Goal: Information Seeking & Learning: Learn about a topic

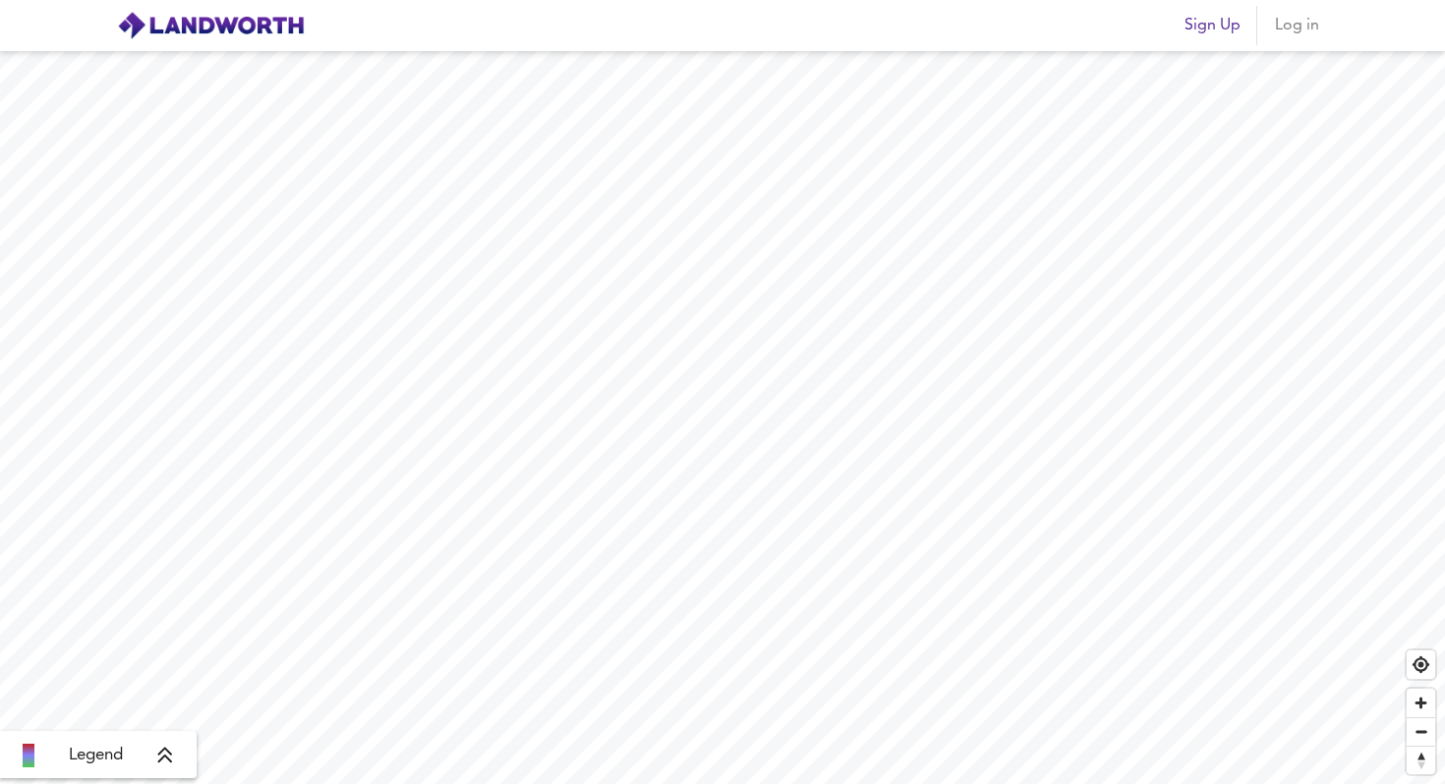
click at [1299, 41] on button "Log in" at bounding box center [1296, 25] width 63 height 39
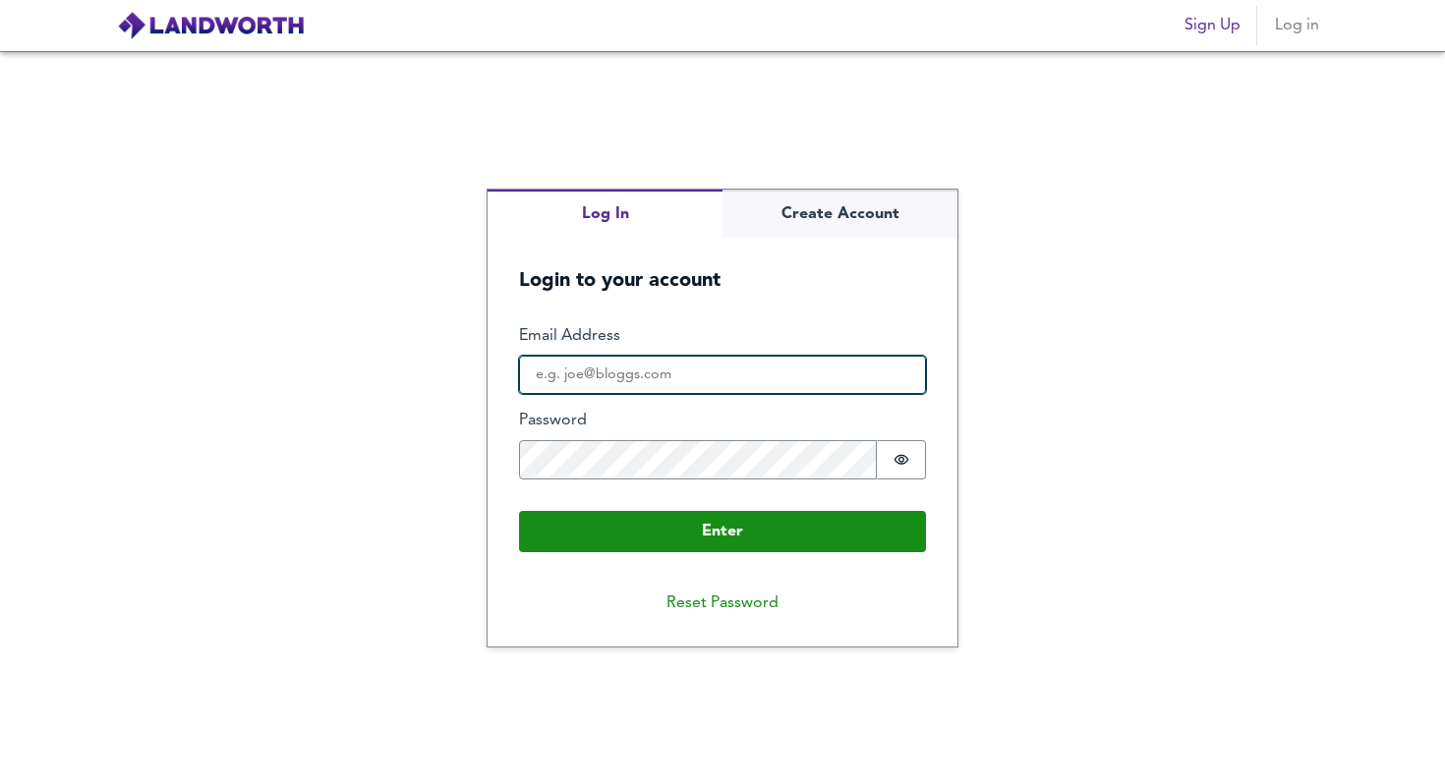
type input "uttrasey@gmail.com"
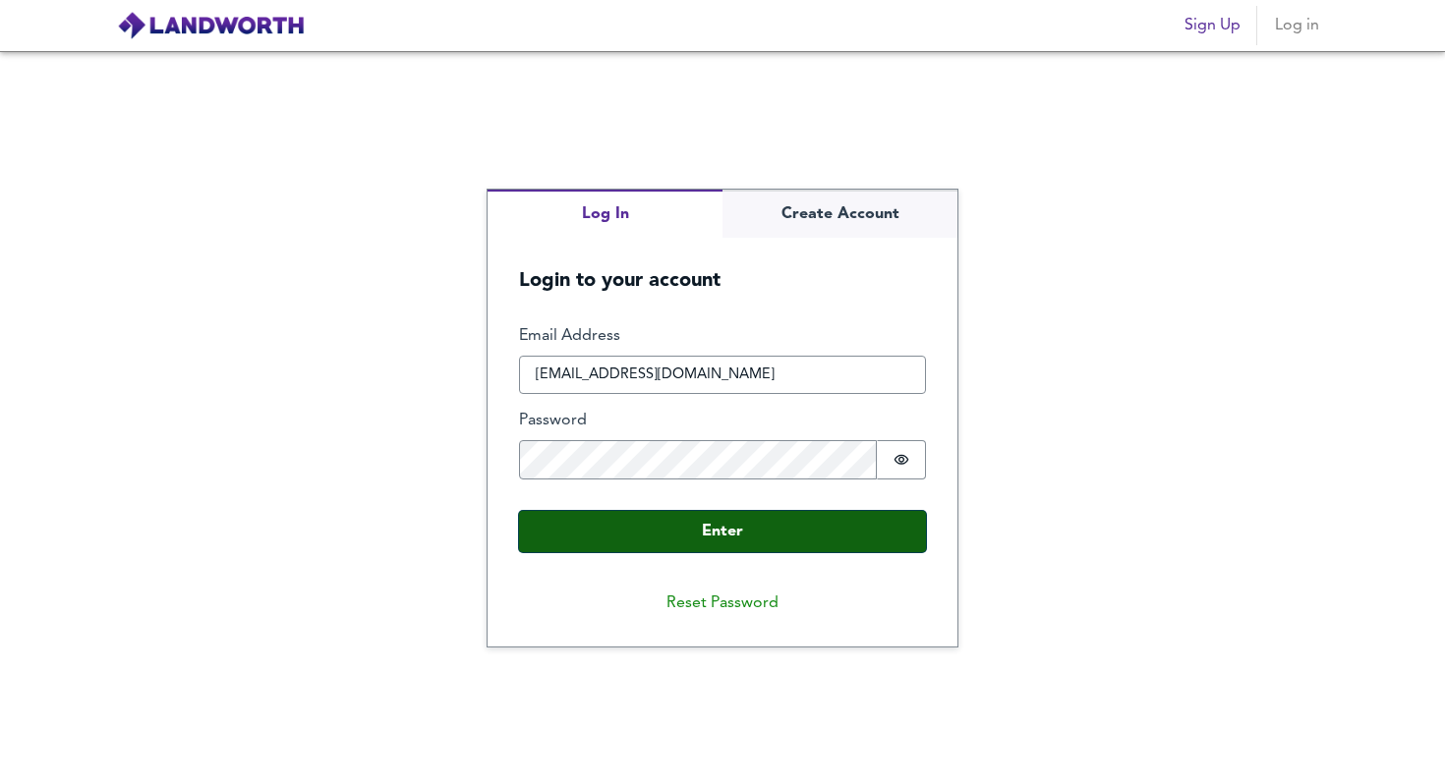
click at [780, 549] on button "Enter" at bounding box center [722, 531] width 407 height 41
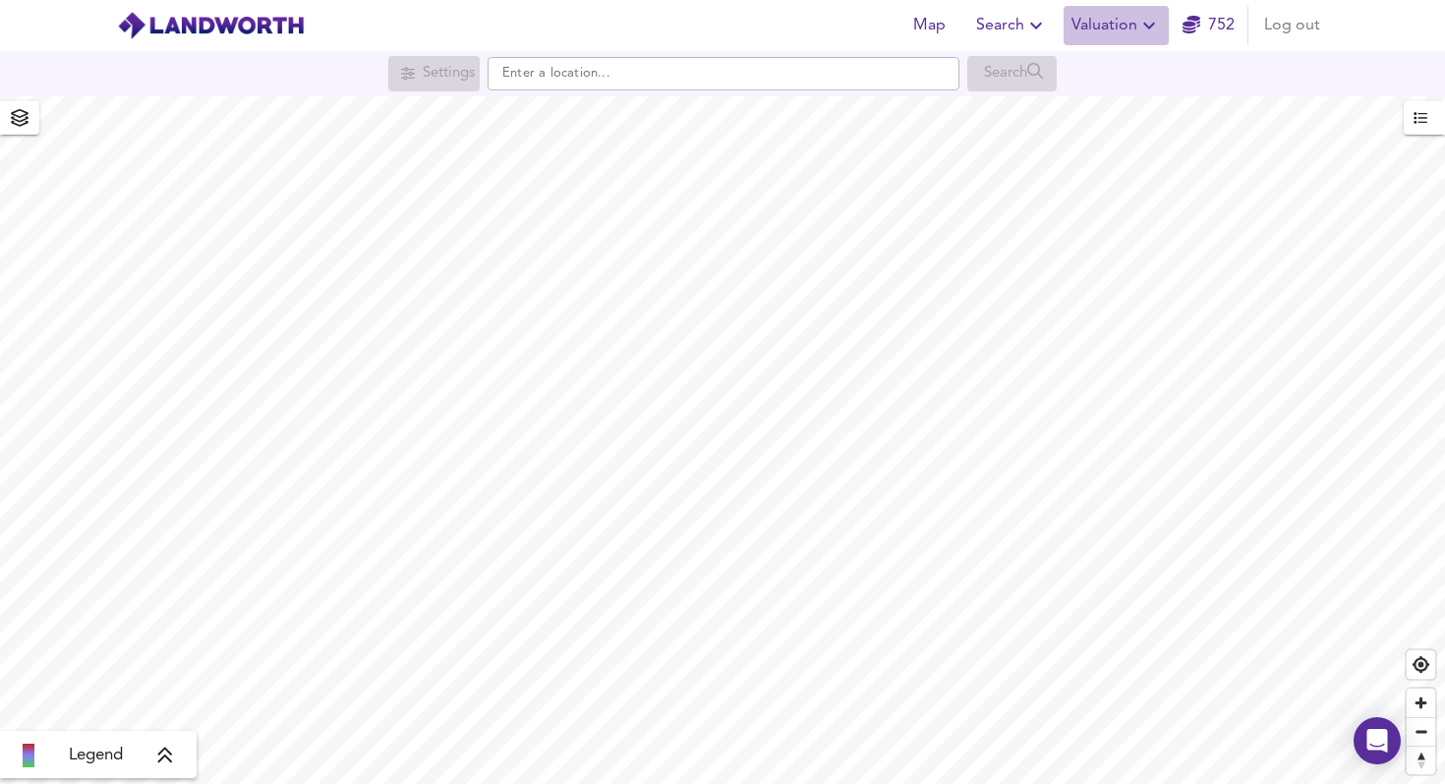
click at [1132, 21] on span "Valuation" at bounding box center [1115, 26] width 89 height 28
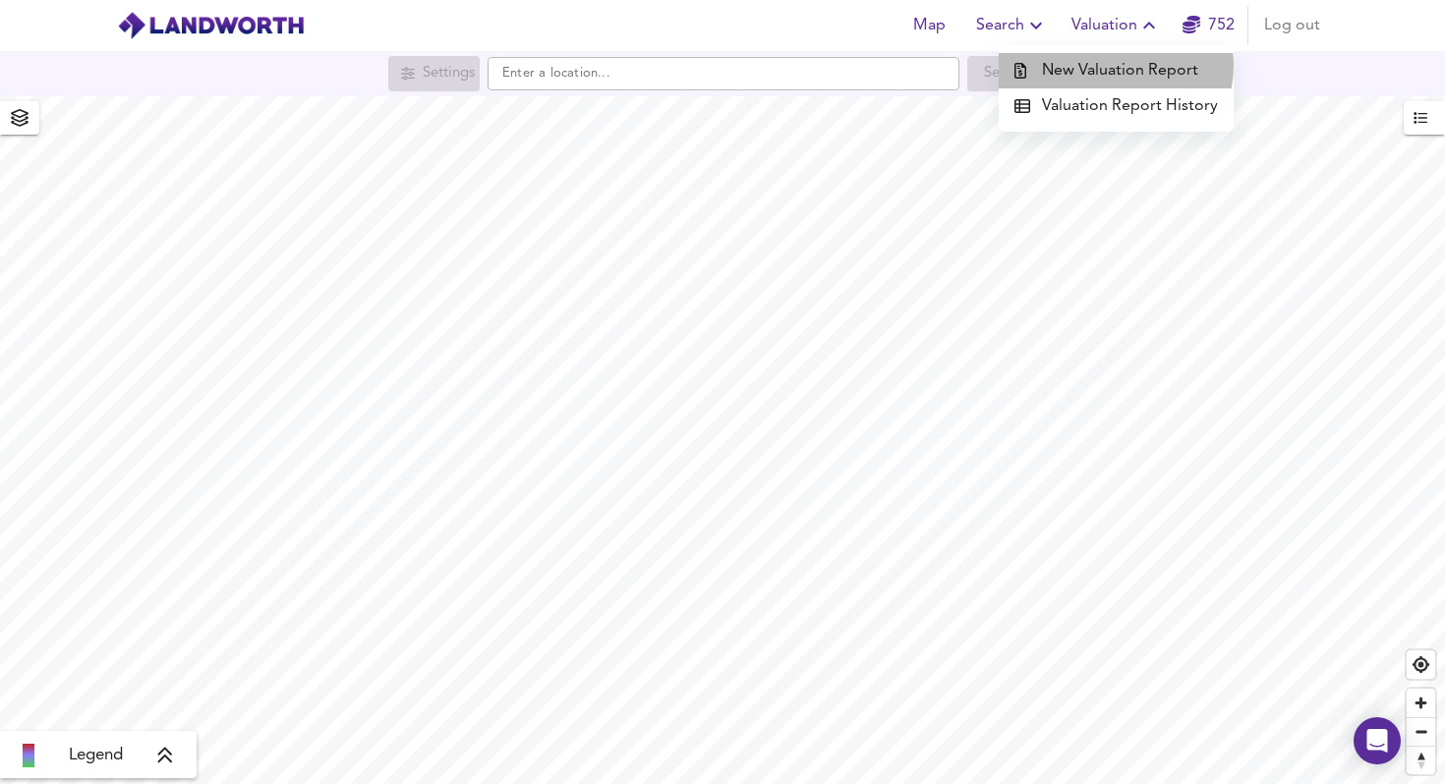
click at [1114, 65] on li "New Valuation Report" at bounding box center [1116, 70] width 235 height 35
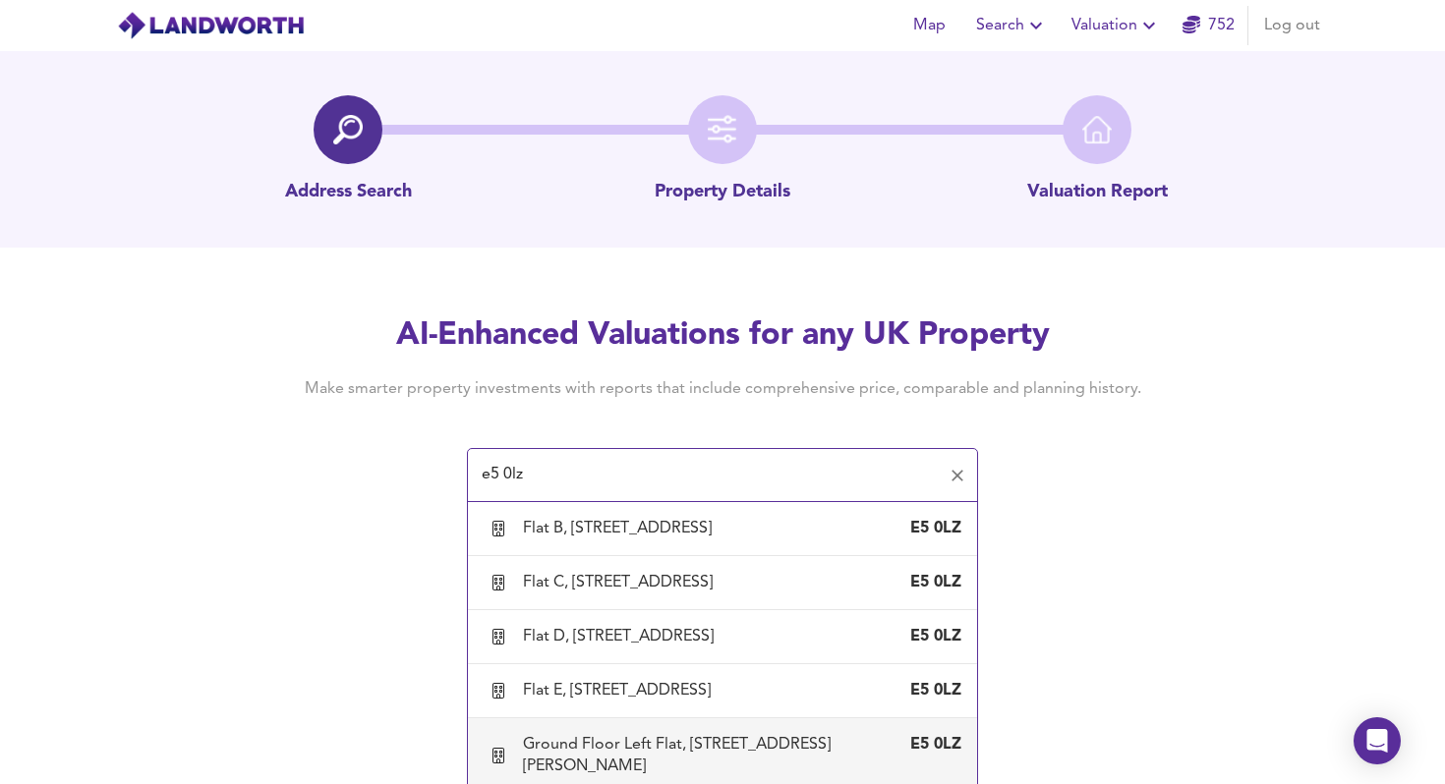
scroll to position [3374, 0]
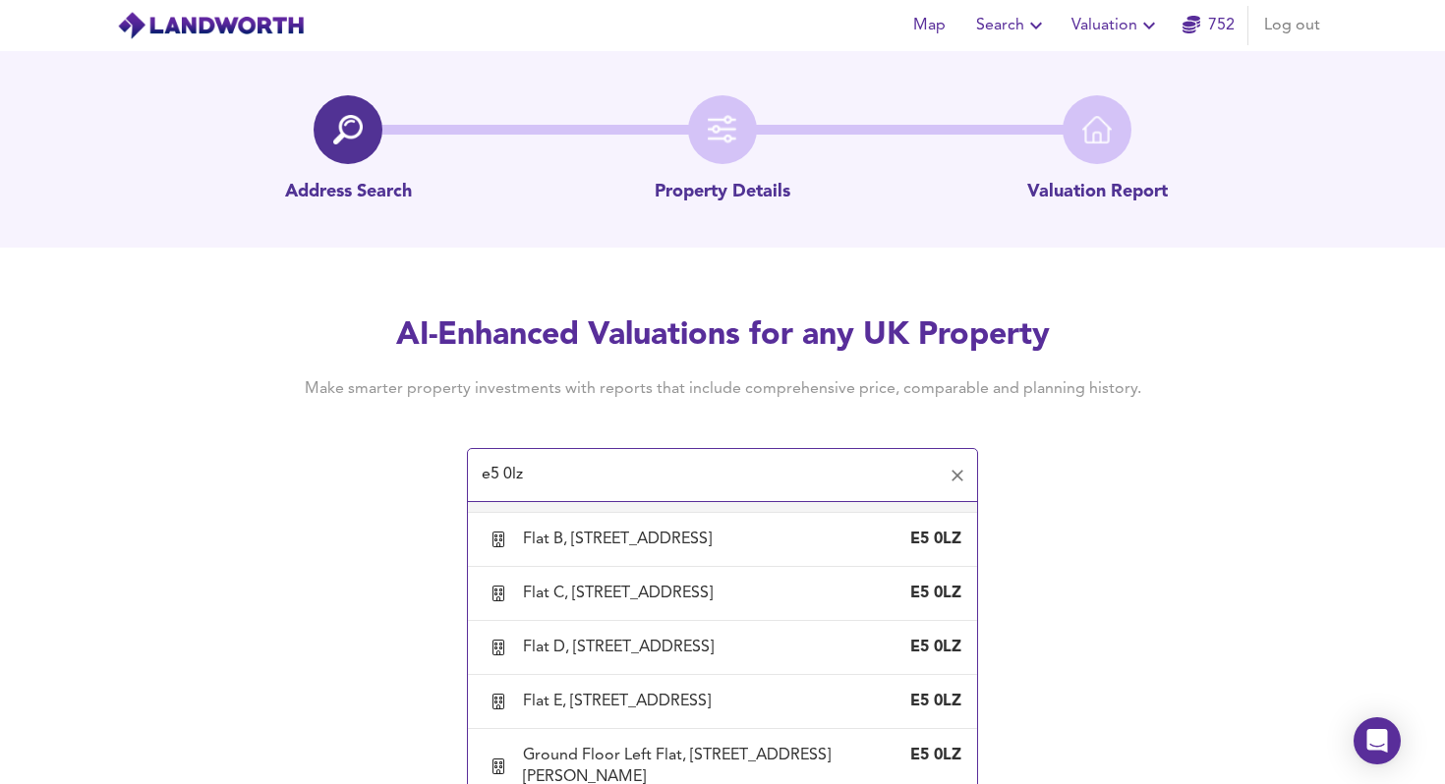
click at [721, 496] on div "Flat A, 46 Glenarm Road, London, Hackney" at bounding box center [622, 486] width 198 height 22
type input "Flat A, 46 Glenarm Road, London, Hackney"
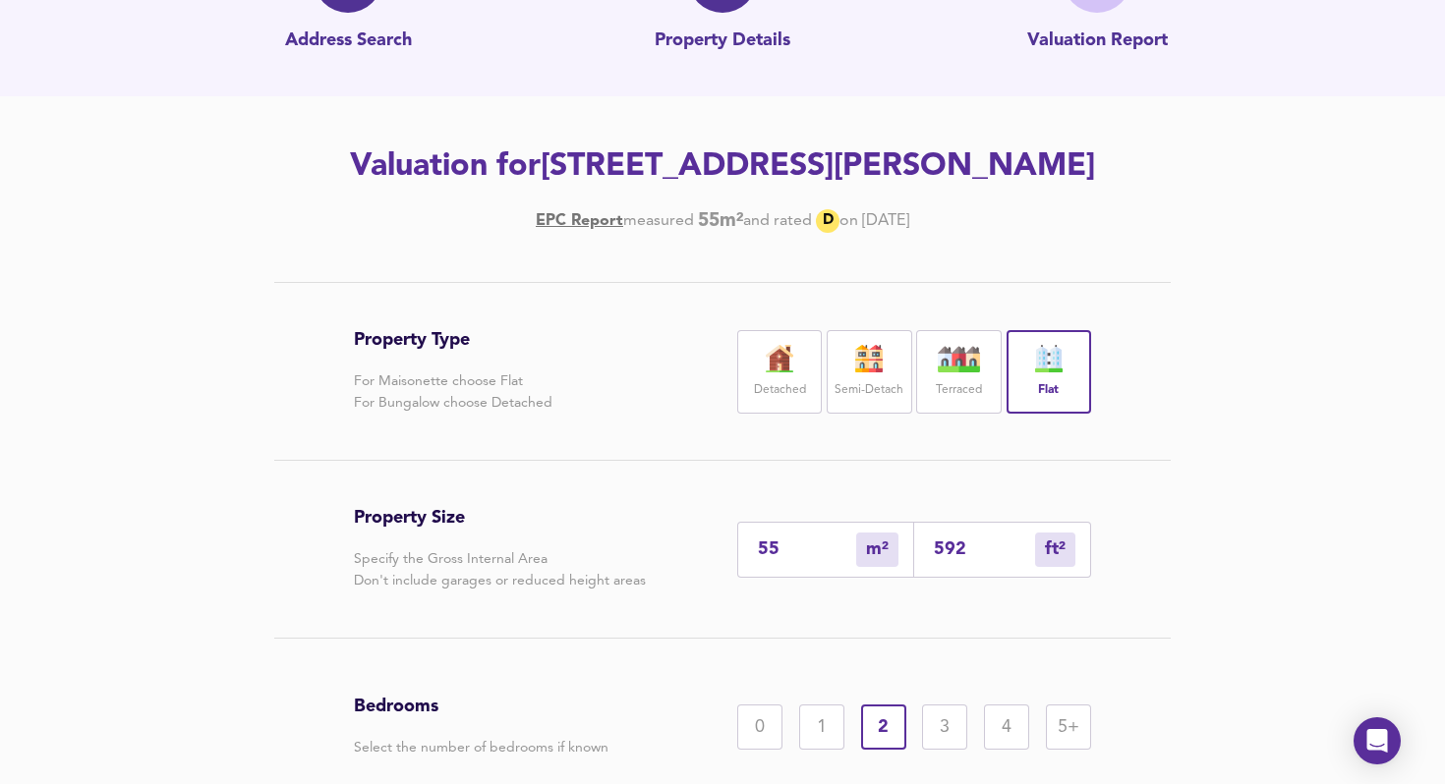
scroll to position [203, 0]
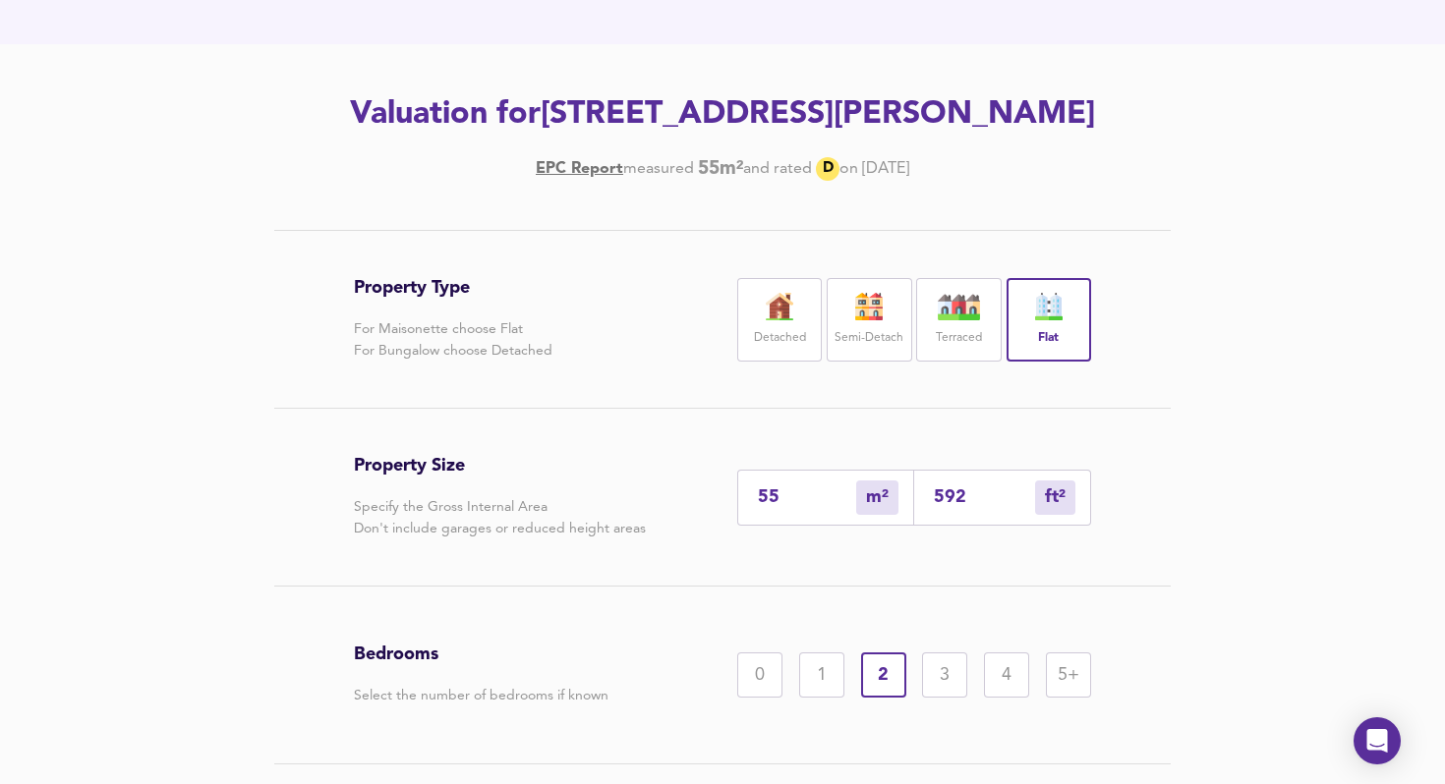
click at [969, 493] on input "592" at bounding box center [984, 498] width 101 height 21
click at [934, 501] on input "592" at bounding box center [984, 498] width 101 height 21
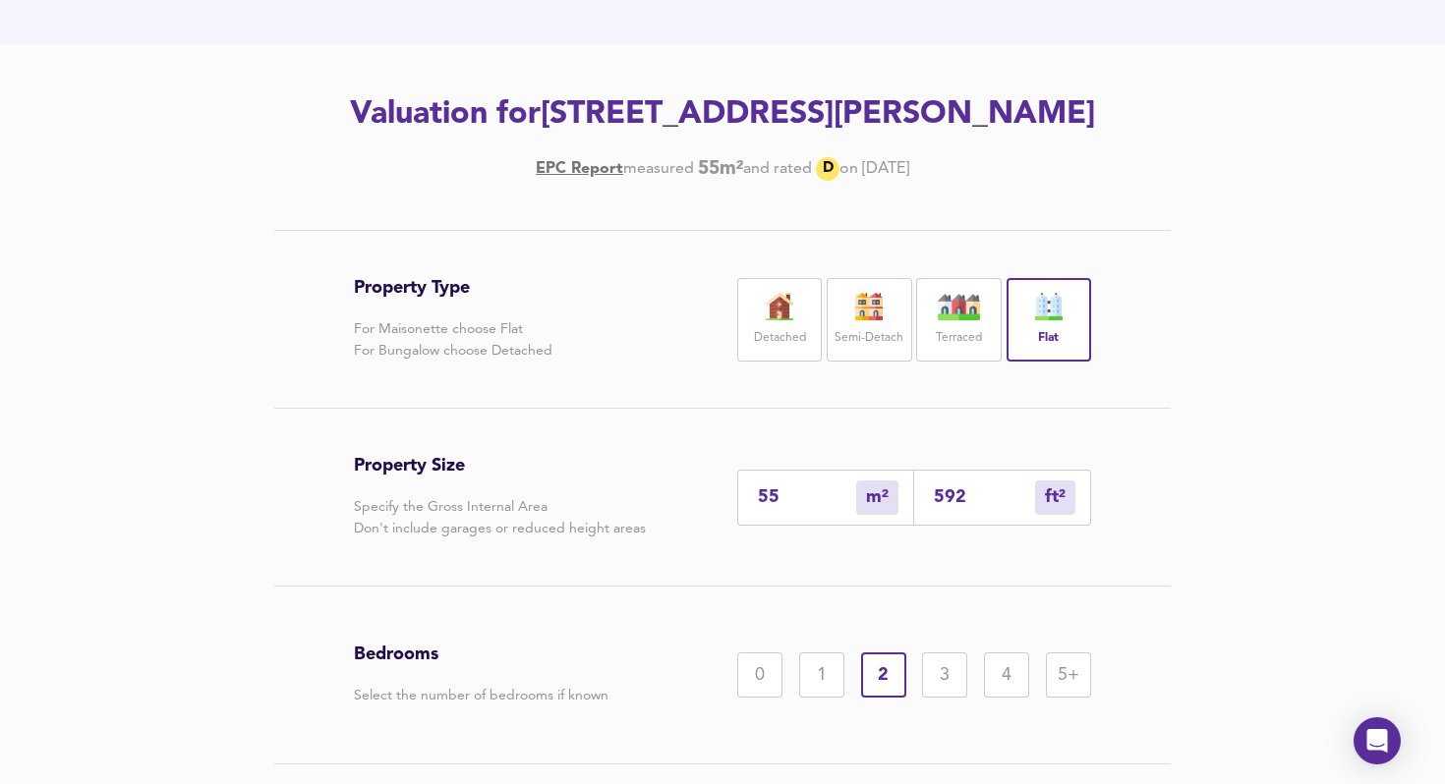
click at [934, 501] on input "592" at bounding box center [984, 498] width 101 height 21
type input "1"
type input "7"
type input "70"
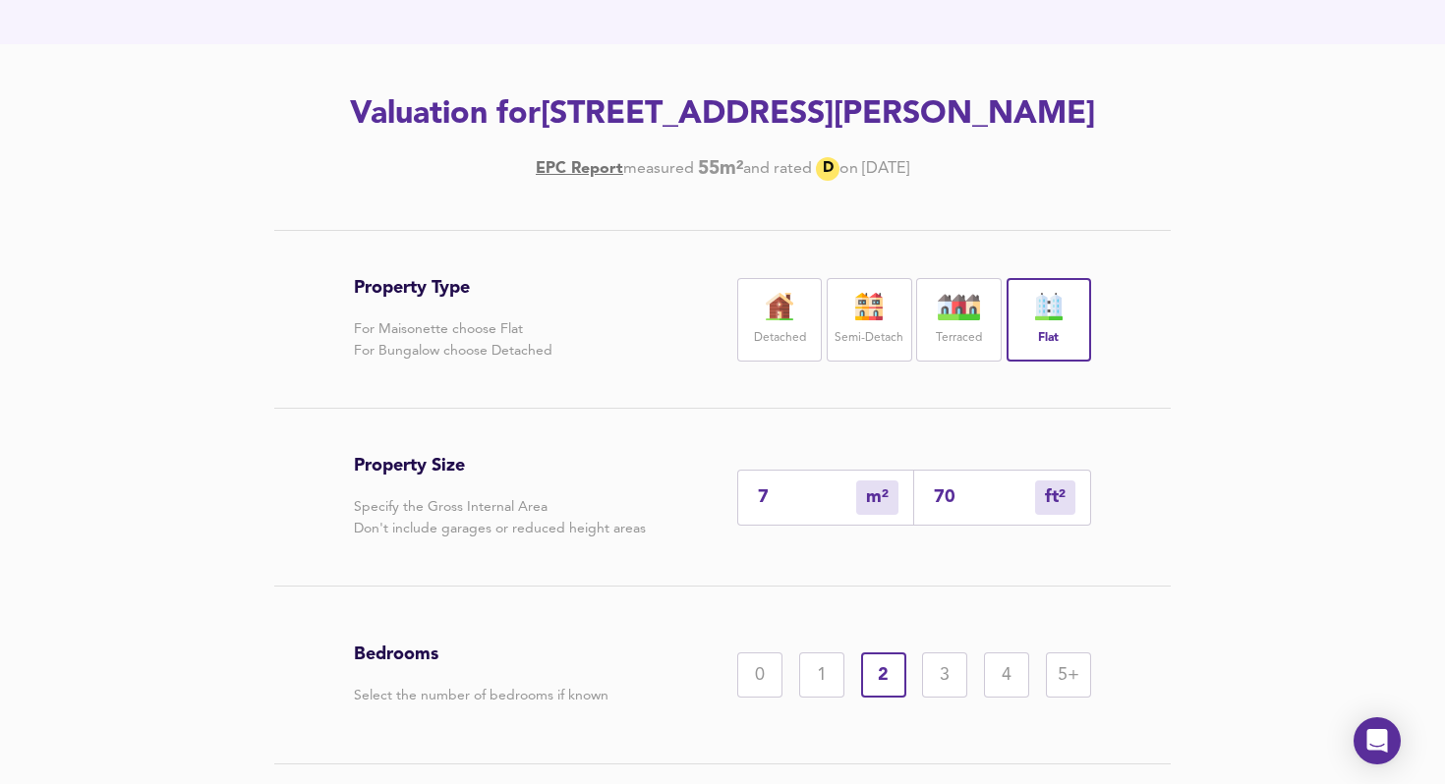
type input "65"
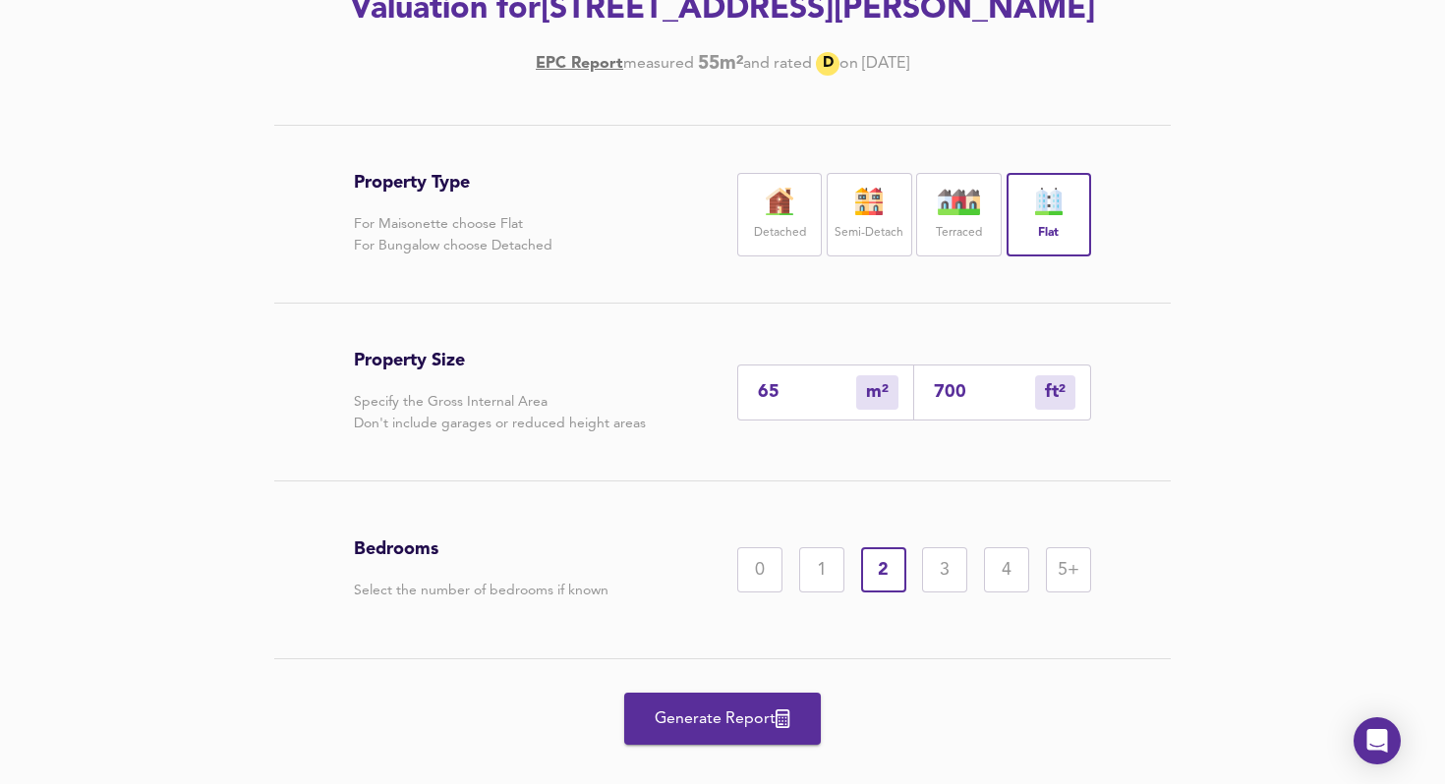
scroll to position [342, 0]
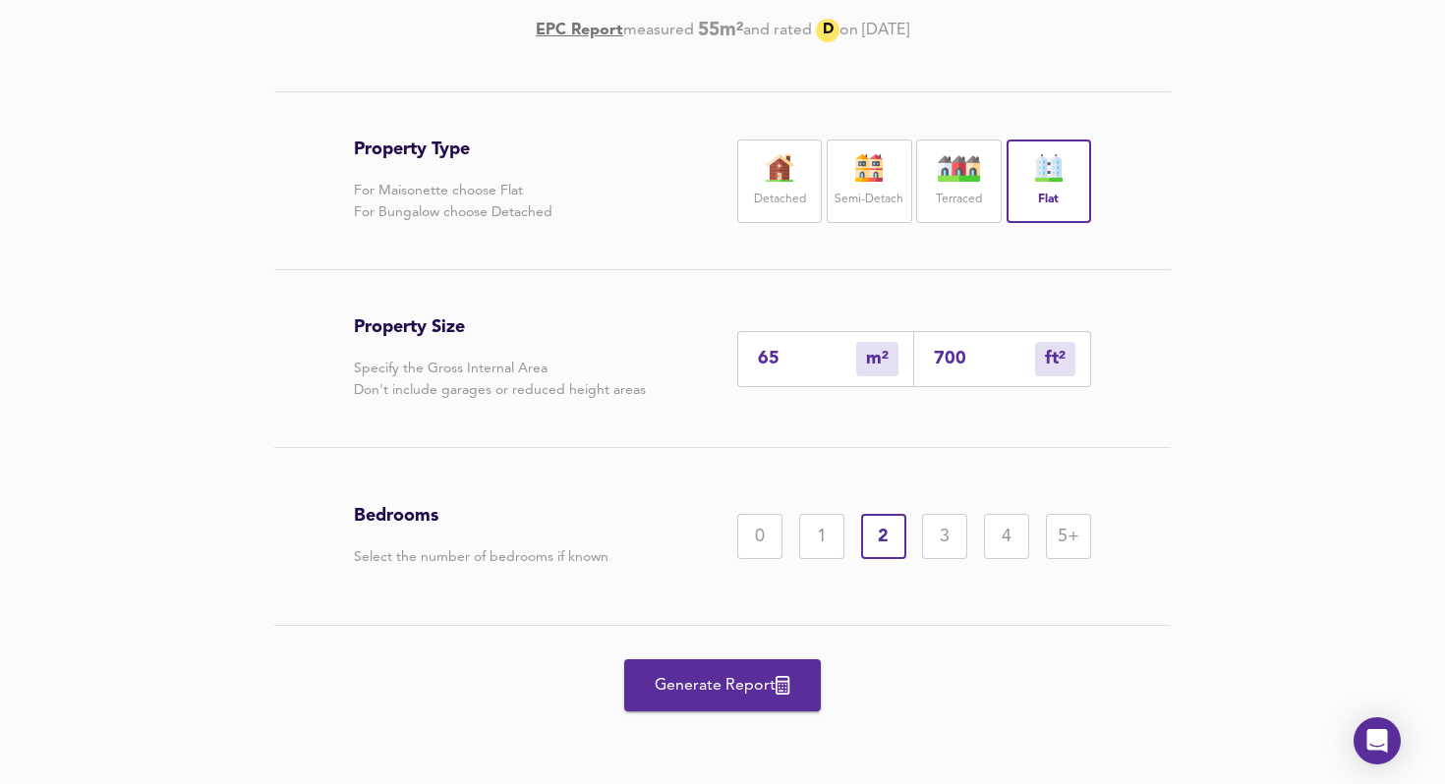
type input "700"
click at [875, 201] on label "Semi-Detach" at bounding box center [869, 200] width 69 height 25
click at [1024, 190] on div "Flat" at bounding box center [1049, 182] width 85 height 84
click at [712, 683] on span "Generate Report" at bounding box center [722, 686] width 157 height 28
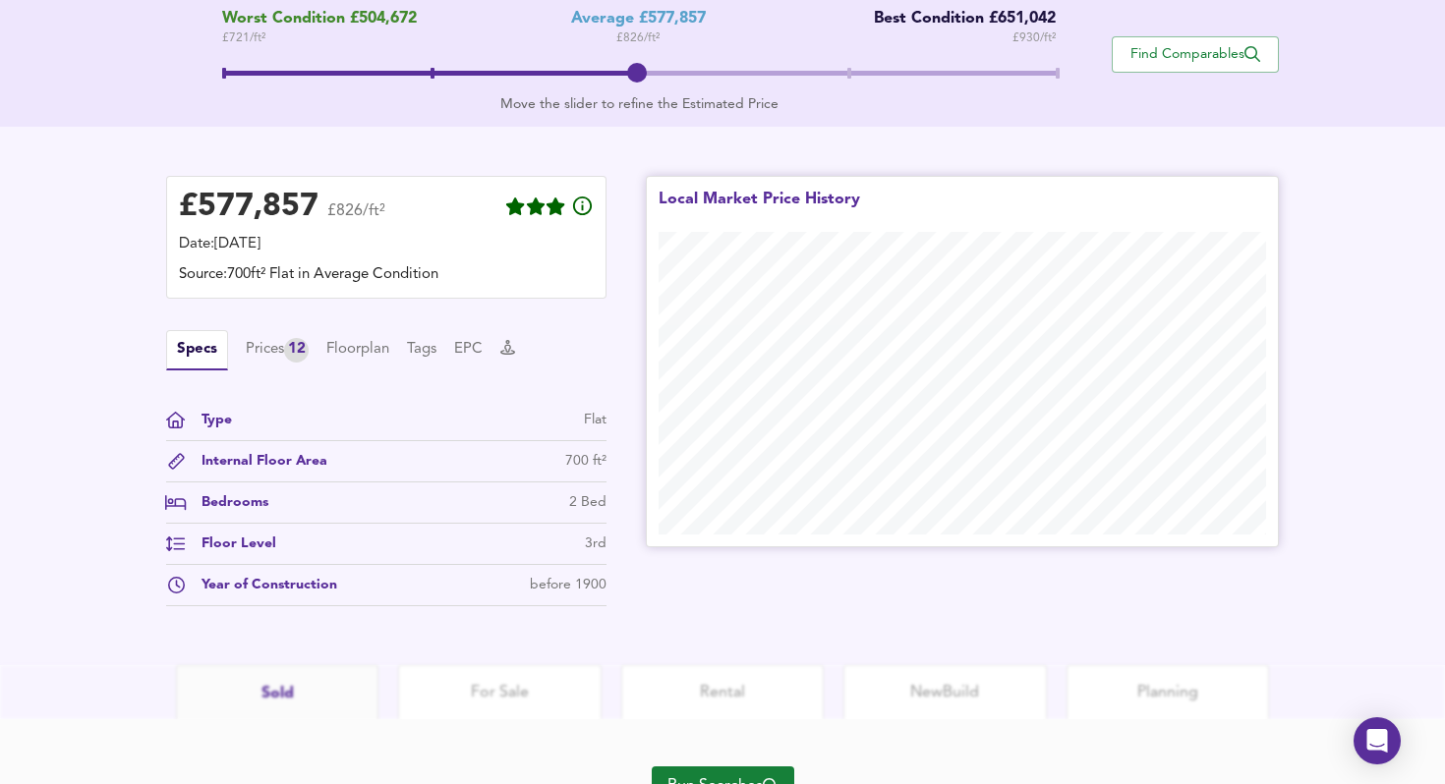
scroll to position [517, 0]
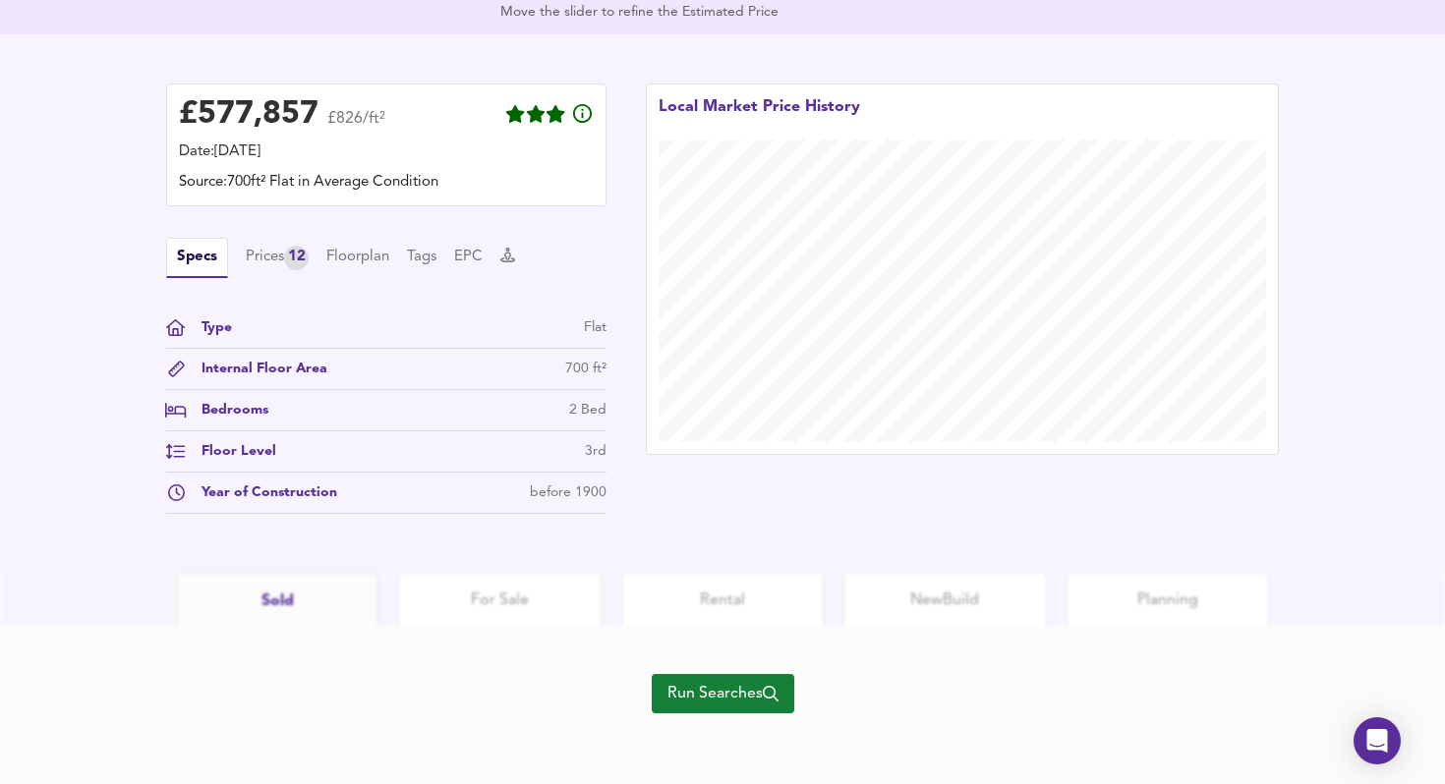
click at [722, 698] on span "Run Searches" at bounding box center [722, 694] width 111 height 28
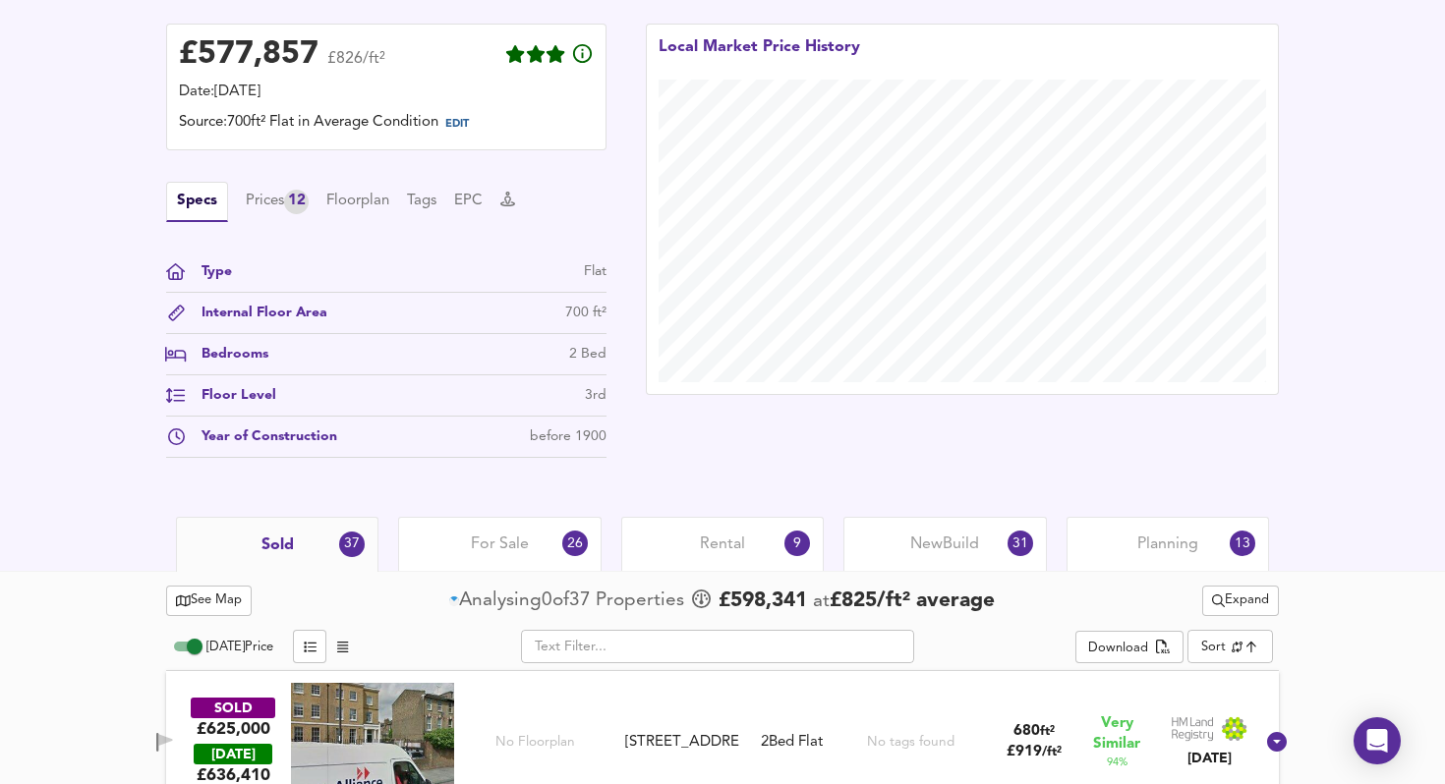
scroll to position [733, 0]
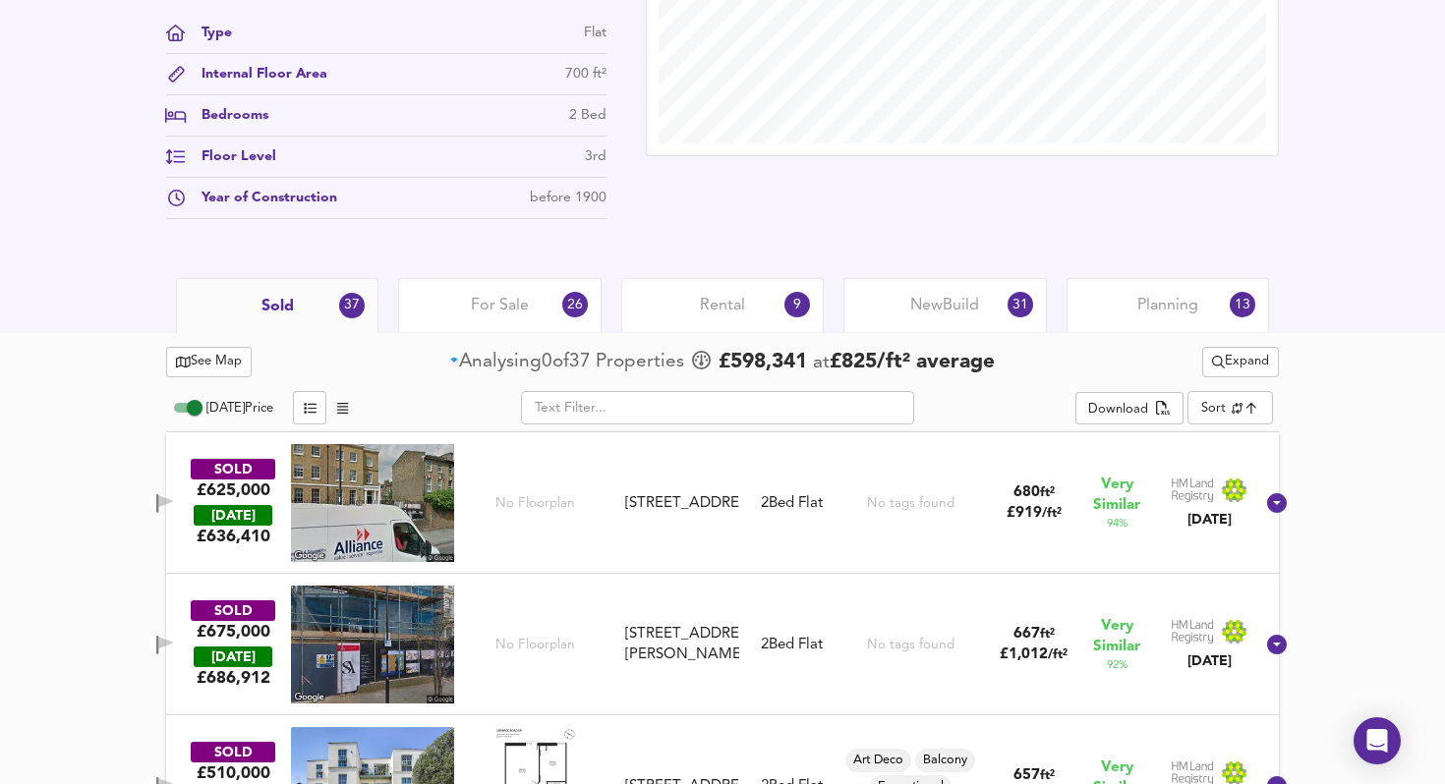
click at [284, 297] on span "Sold" at bounding box center [277, 307] width 32 height 22
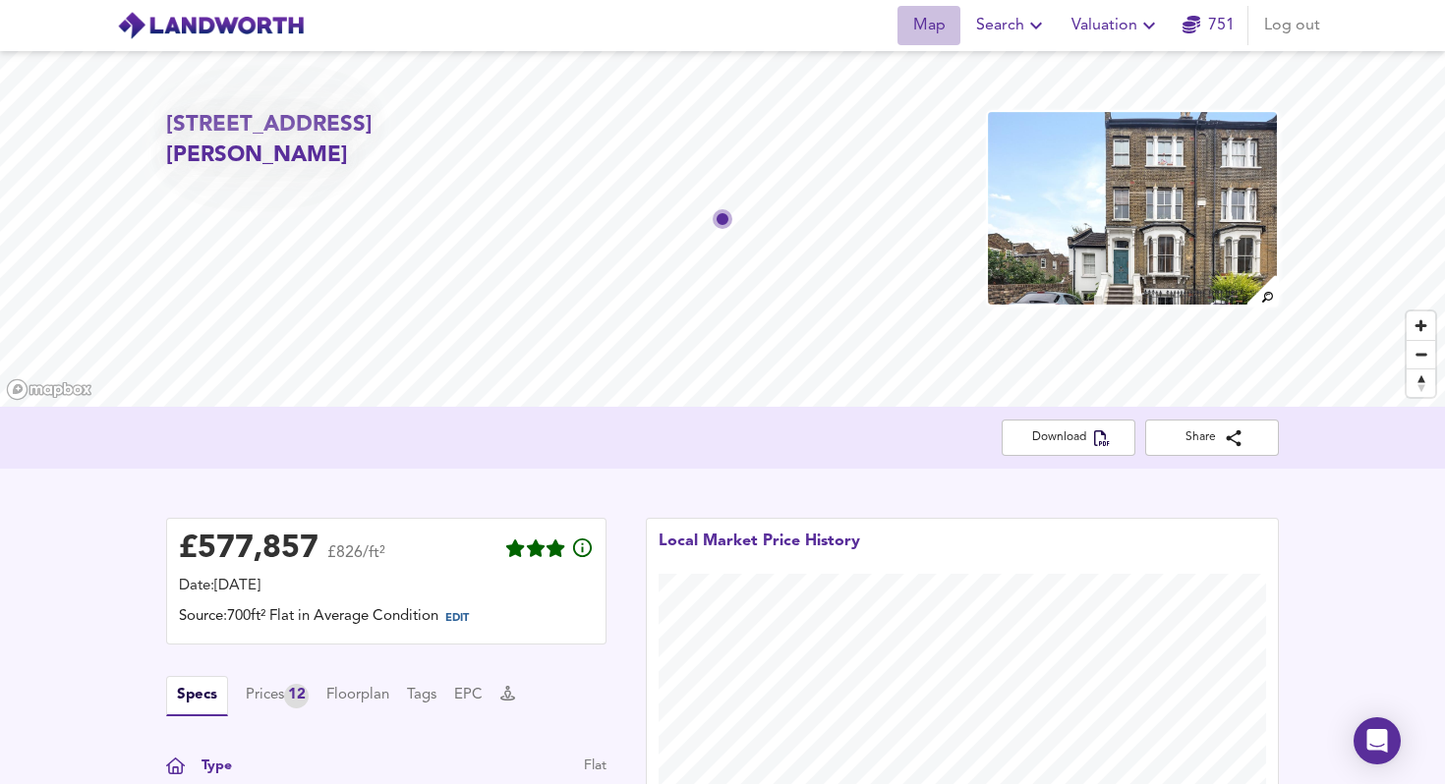
click at [931, 25] on span "Map" at bounding box center [928, 26] width 47 height 28
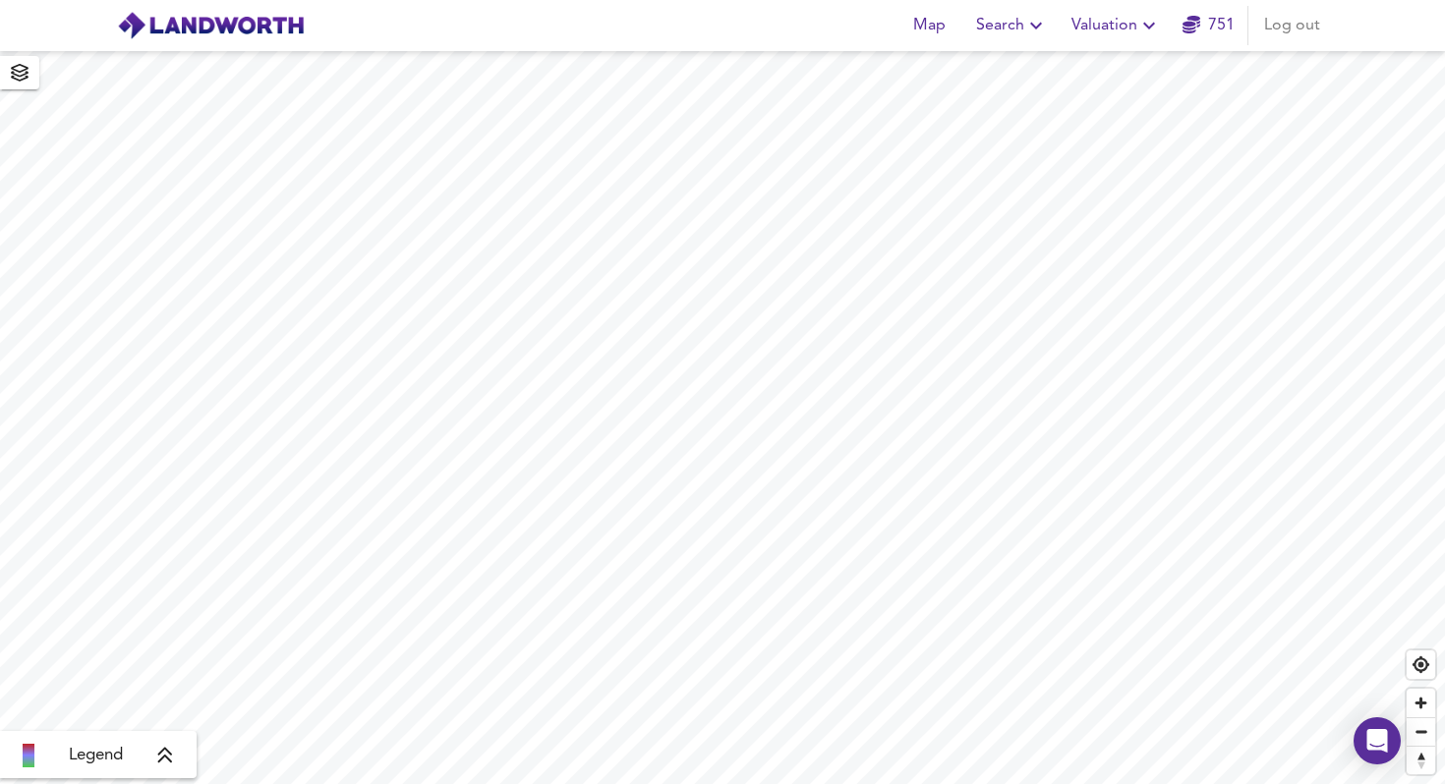
click at [1027, 29] on icon "button" at bounding box center [1036, 26] width 24 height 24
click at [1006, 65] on li "New Search" at bounding box center [1012, 70] width 195 height 35
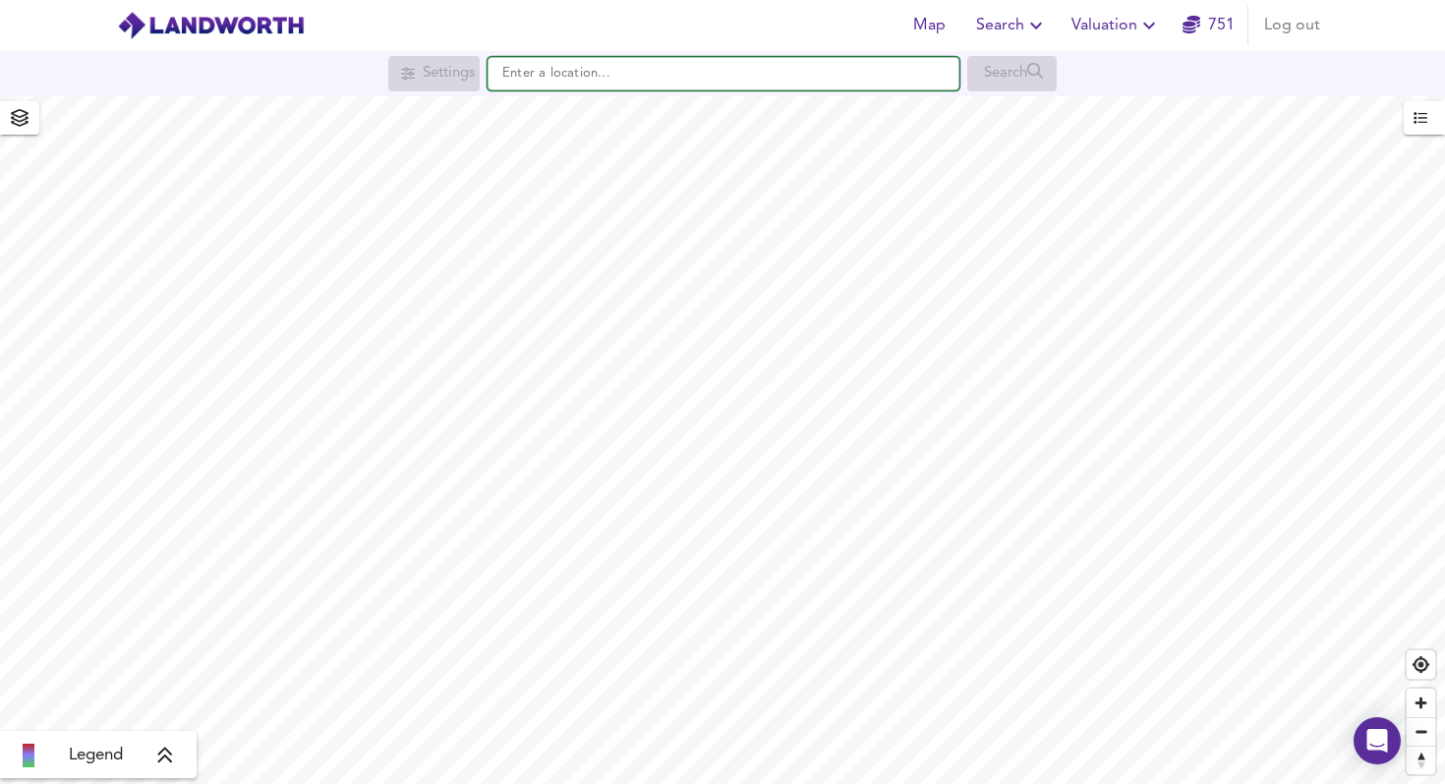
click at [851, 81] on input "text" at bounding box center [724, 73] width 472 height 33
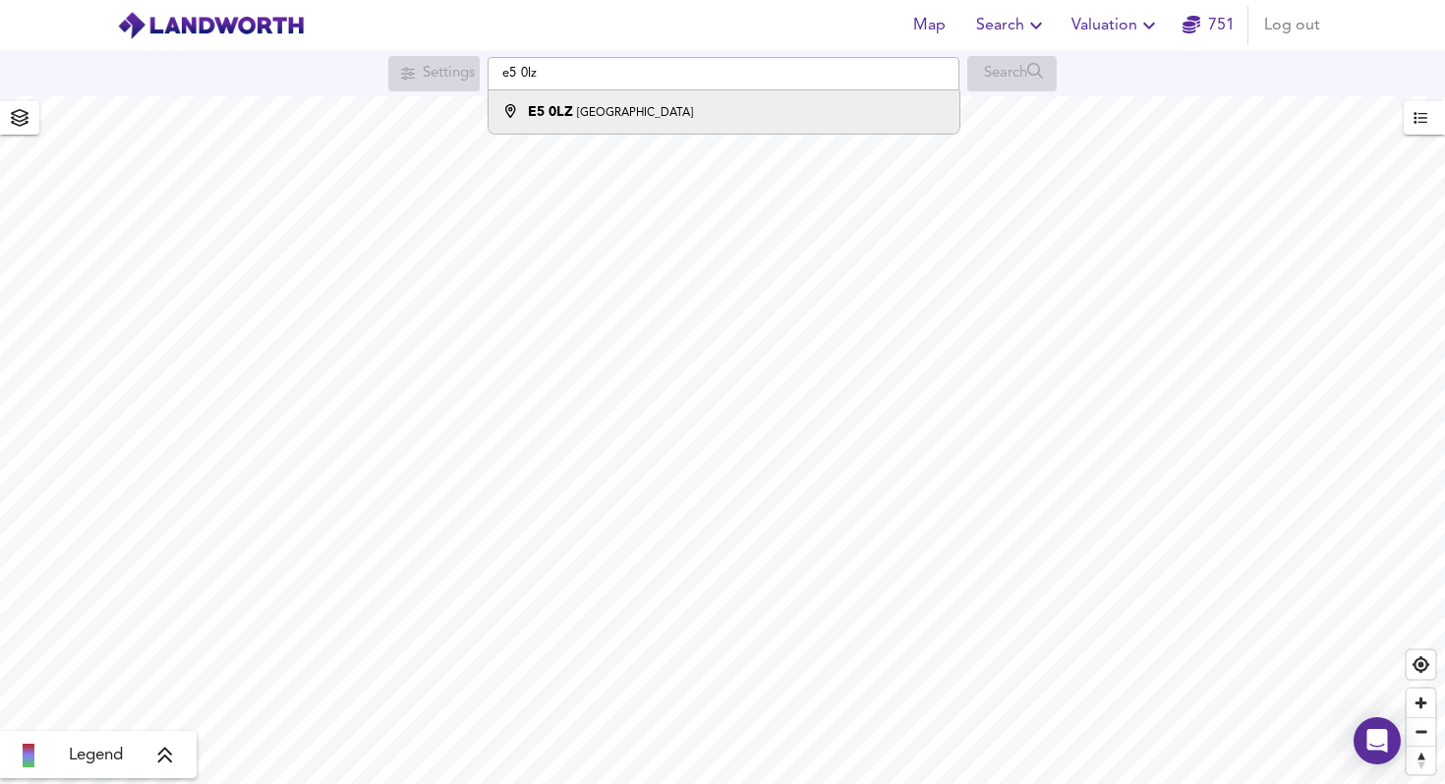
click at [831, 120] on div "E5 [STREET_ADDRESS]" at bounding box center [718, 112] width 451 height 20
type input "[GEOGRAPHIC_DATA]"
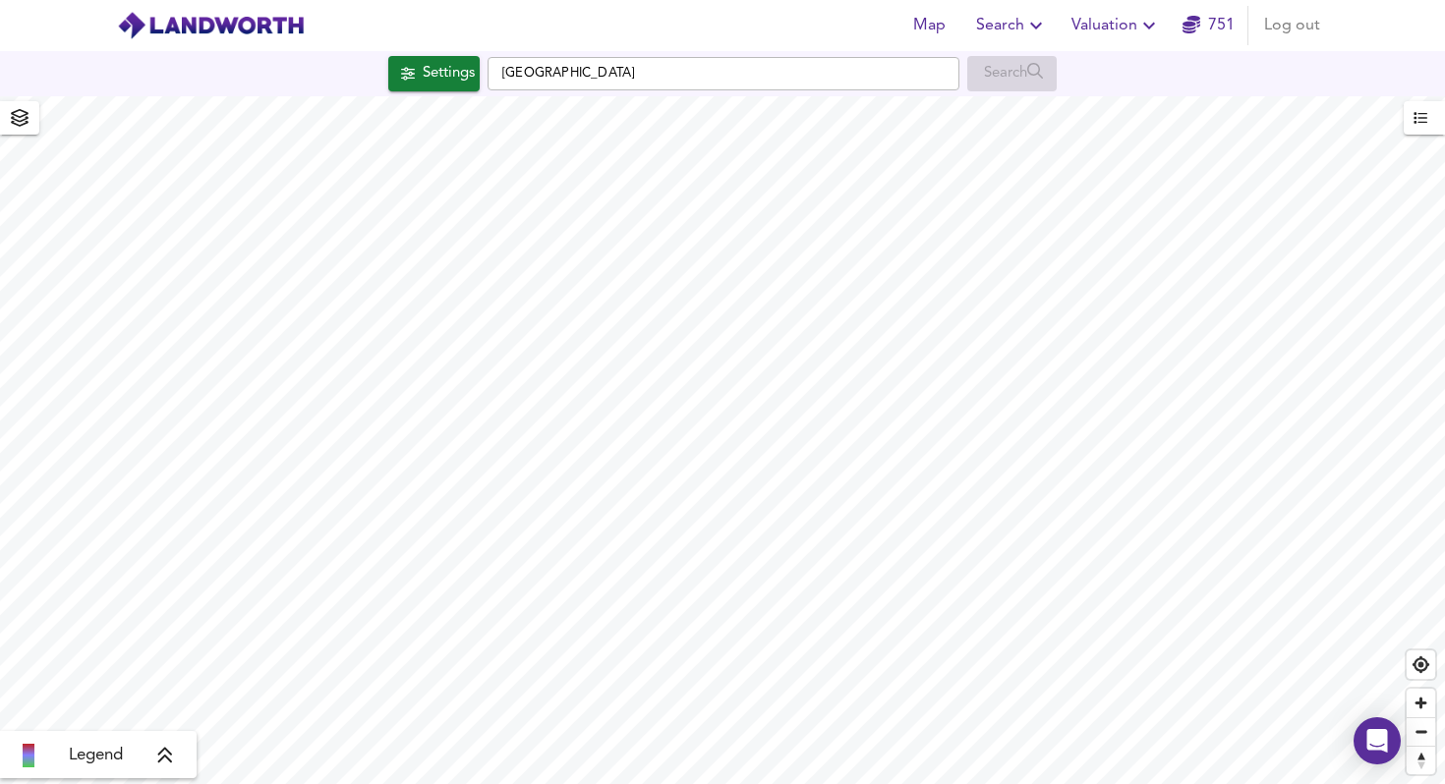
checkbox input "false"
checkbox input "true"
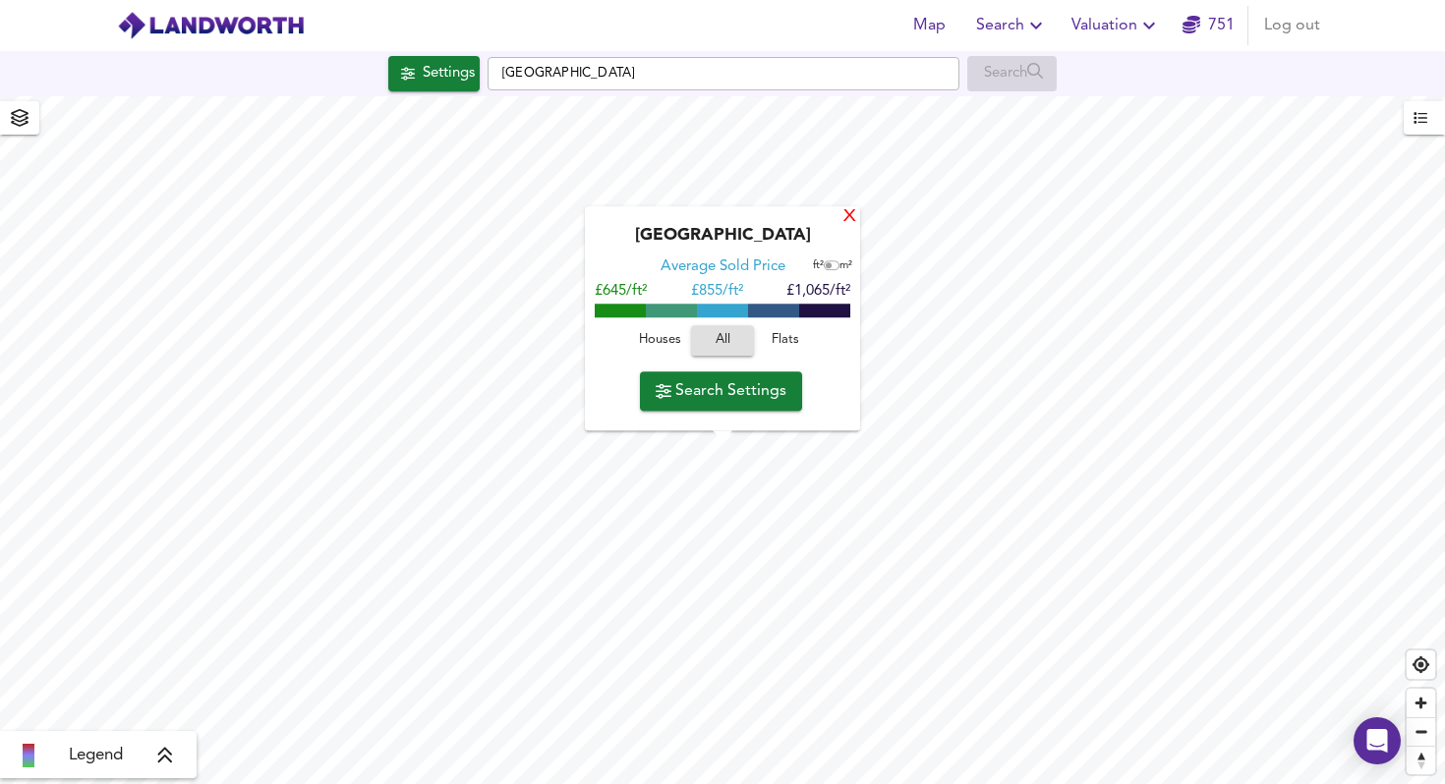
click at [857, 221] on div "X" at bounding box center [849, 217] width 17 height 19
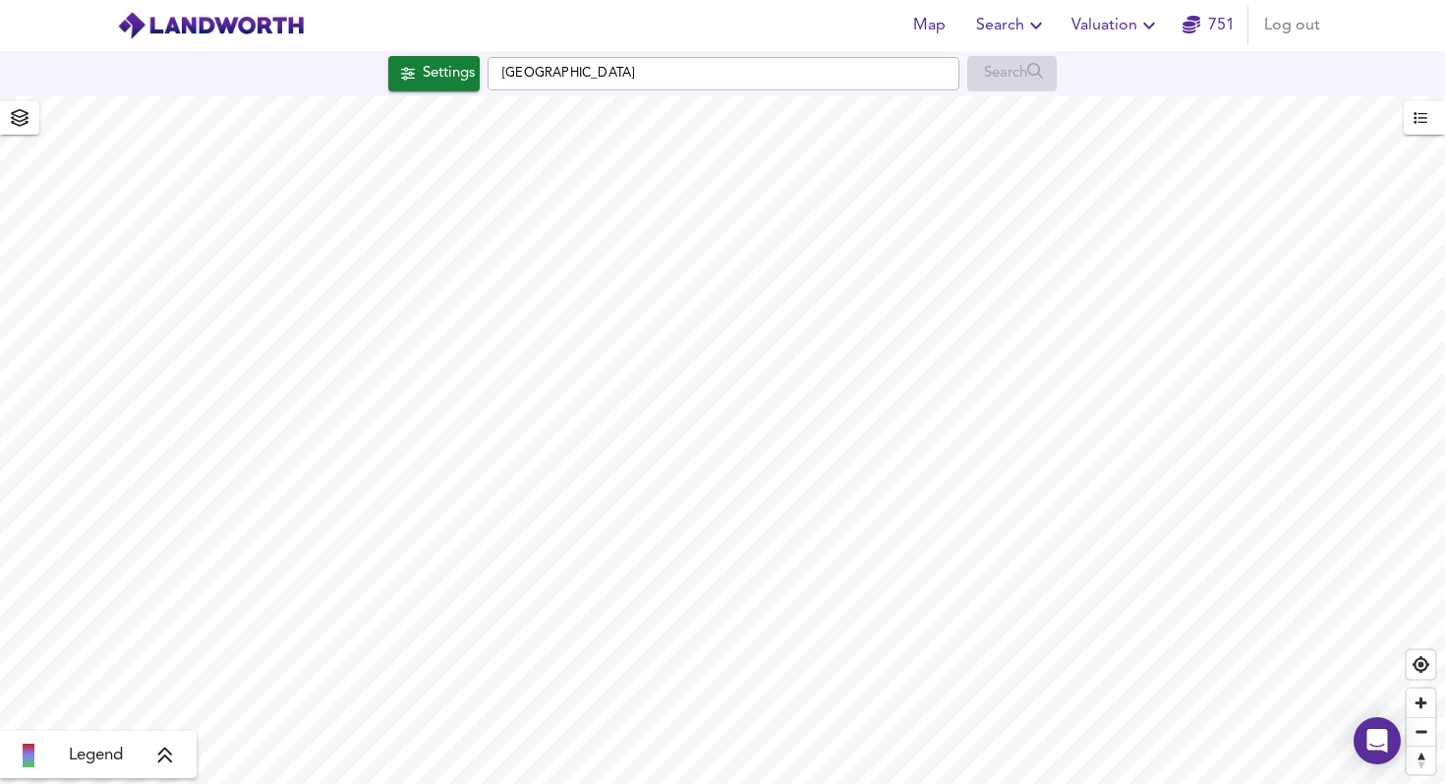
type input "201"
click at [429, 63] on div "Settings" at bounding box center [449, 74] width 52 height 26
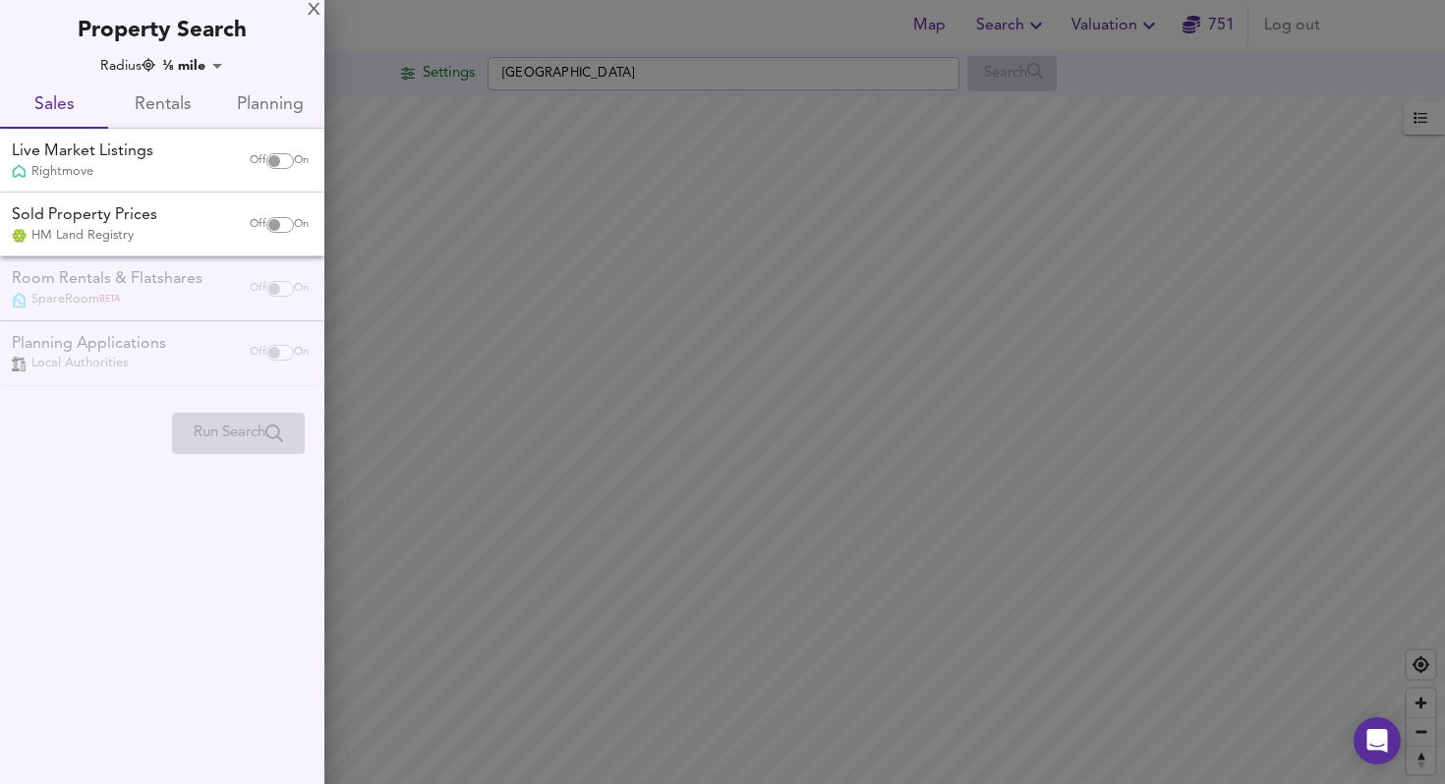
click at [263, 224] on input "checkbox" at bounding box center [274, 225] width 47 height 16
checkbox input "true"
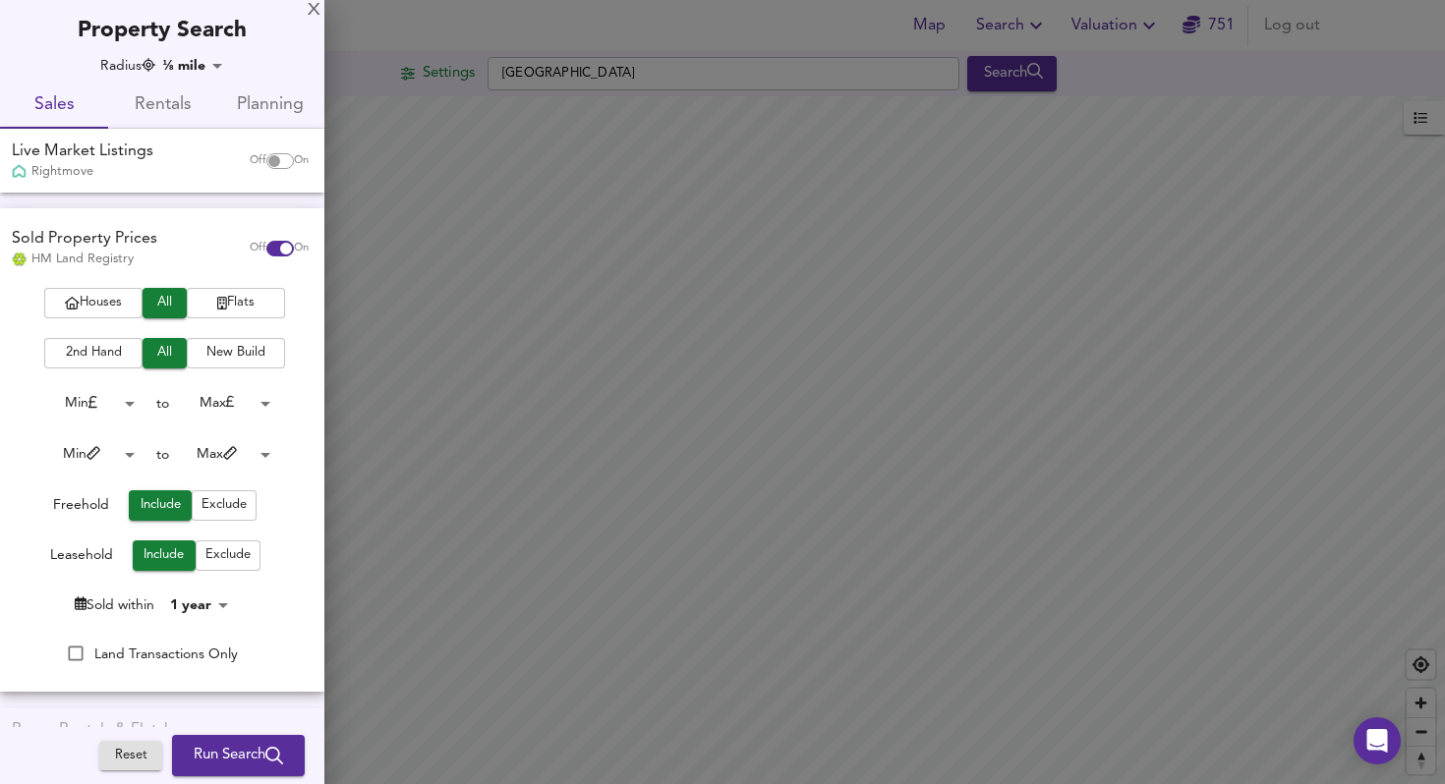
scroll to position [23, 0]
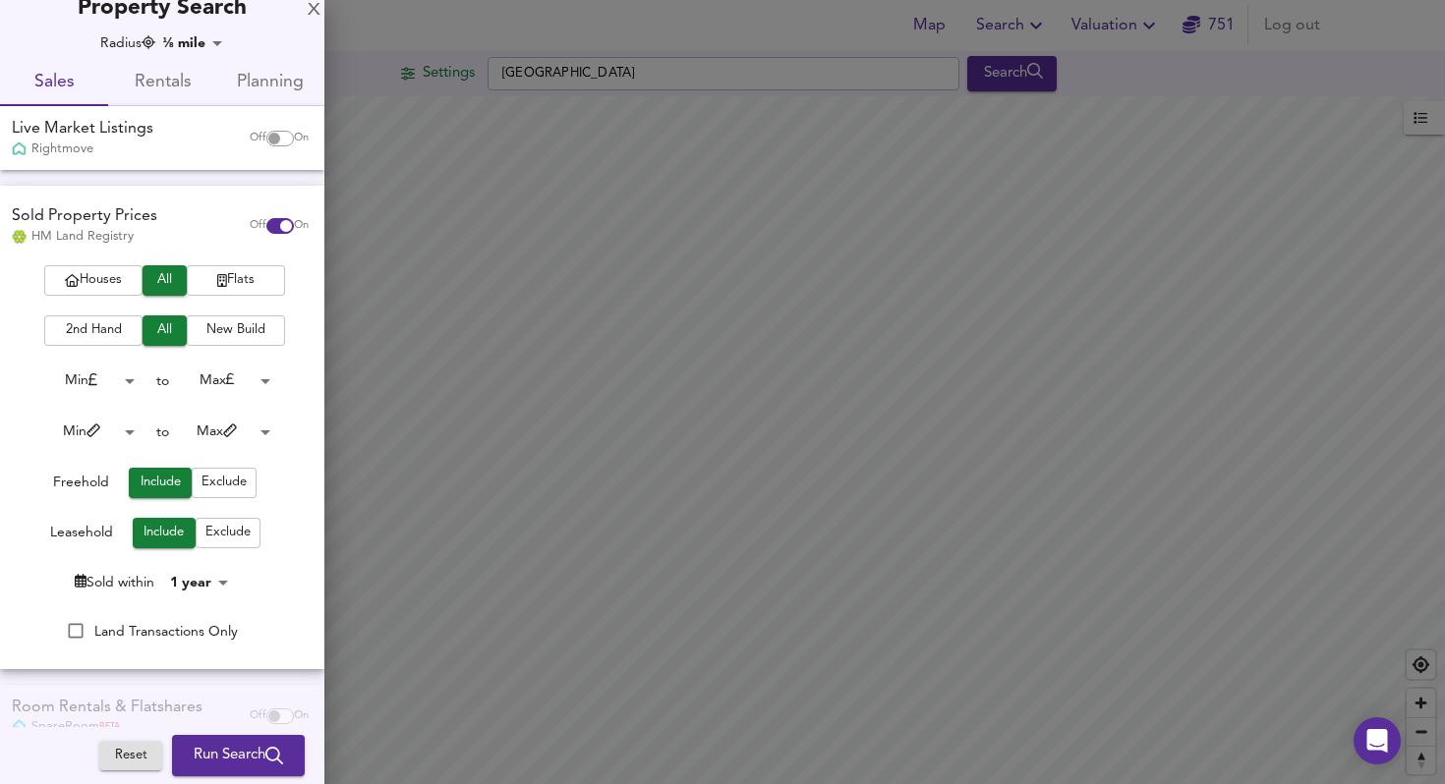
click at [219, 574] on body "Map Search Valuation [STREET_ADDRESS] E5 0LZ Search Legend UK Average Price for…" at bounding box center [722, 392] width 1445 height 784
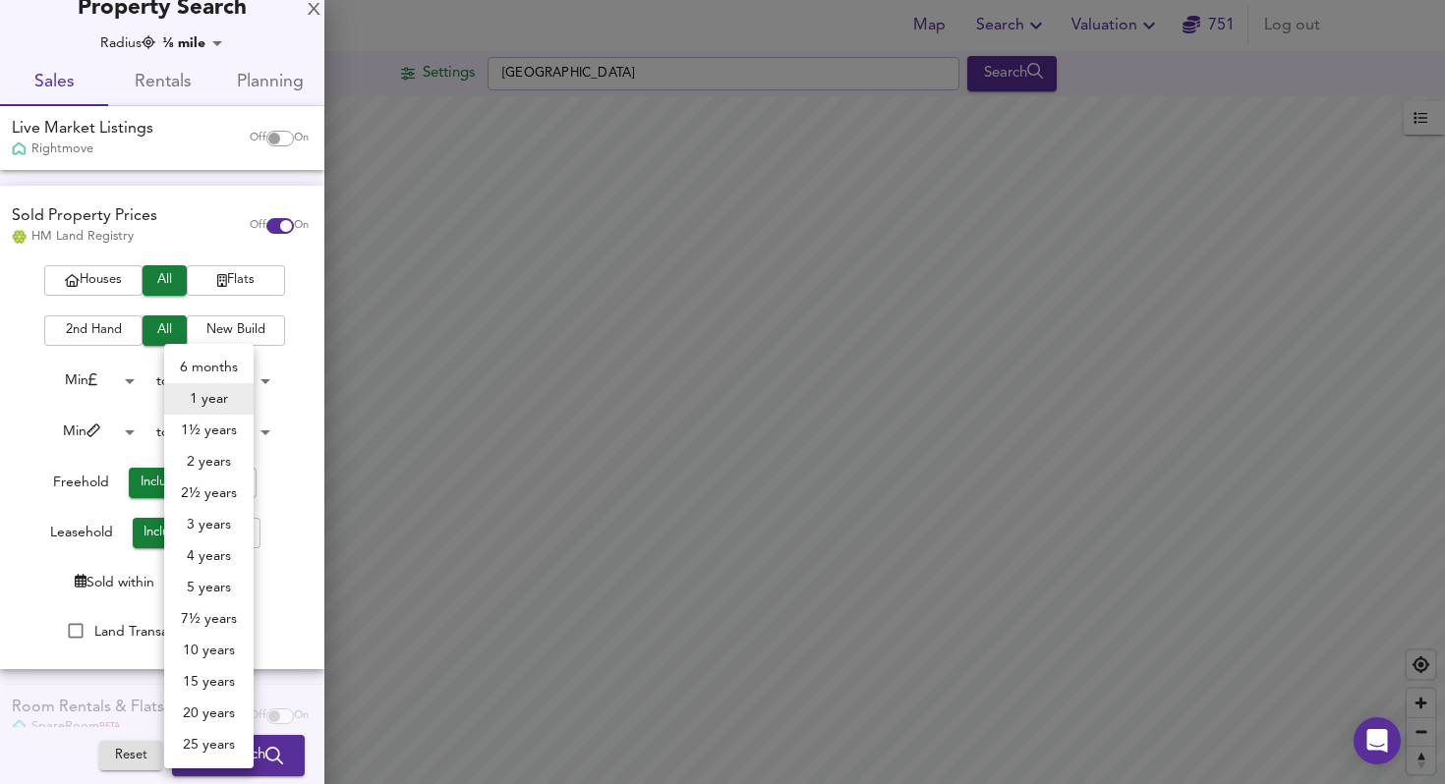
click at [212, 713] on li "20 years" at bounding box center [208, 713] width 89 height 31
type input "240"
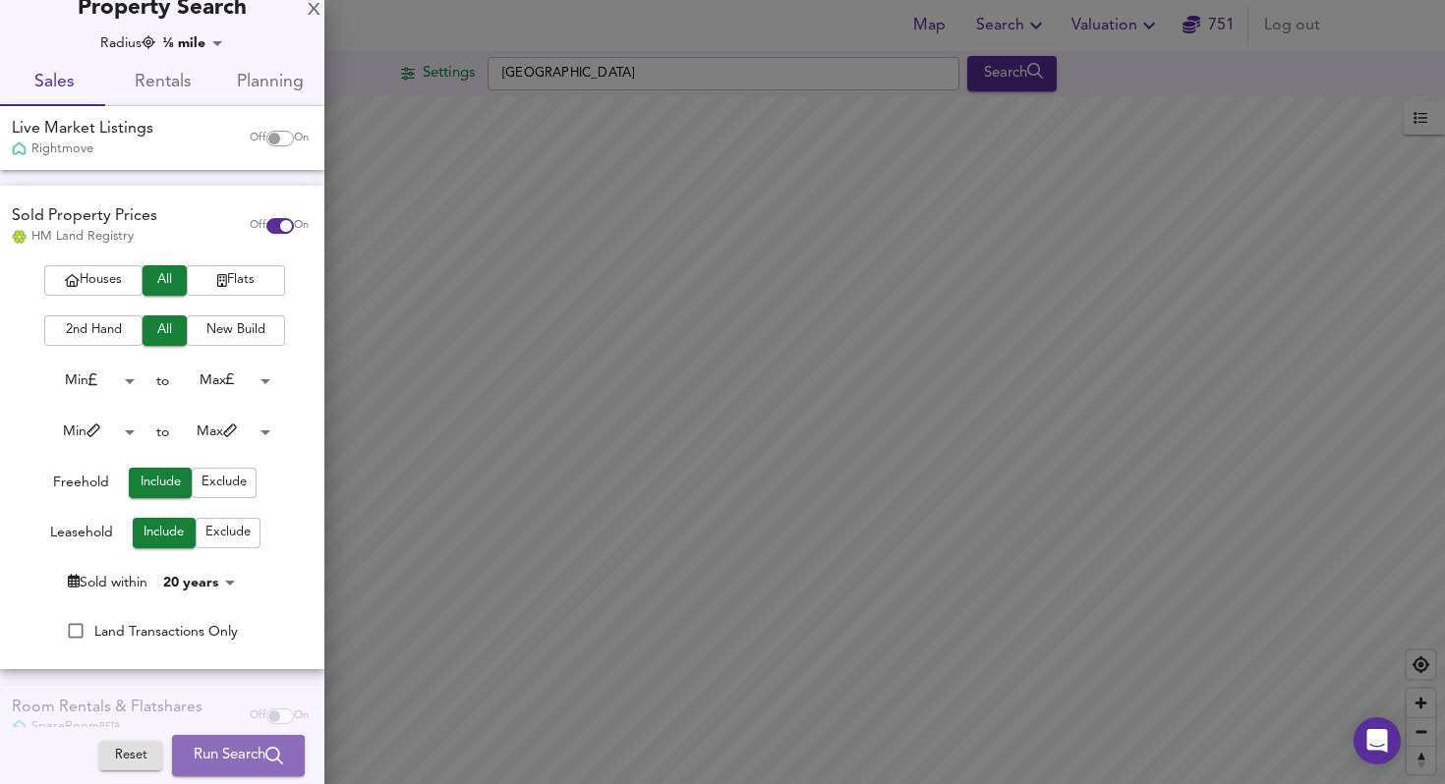
click at [213, 743] on span "Run Search" at bounding box center [238, 756] width 89 height 26
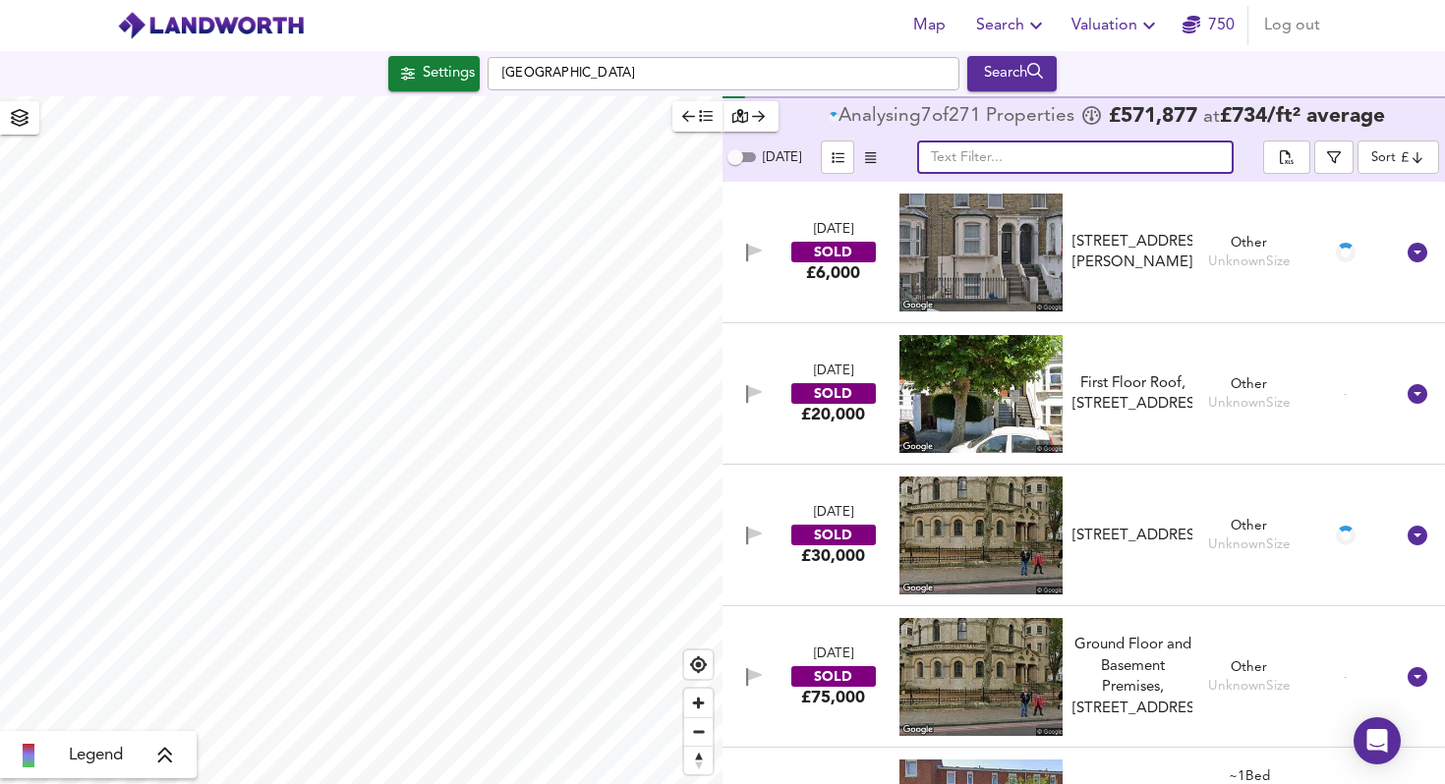
click at [965, 152] on input "text" at bounding box center [1075, 157] width 317 height 33
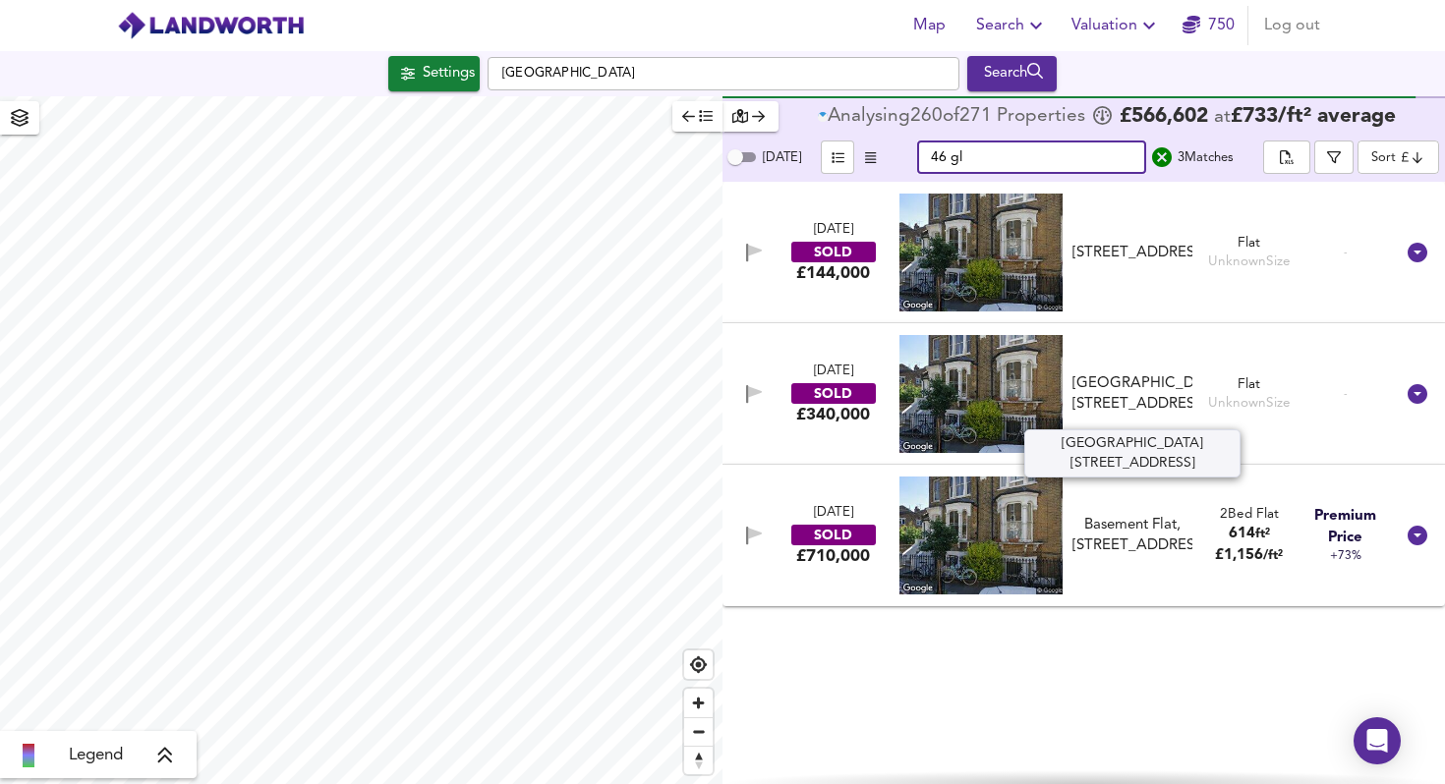
type input "46 gl"
click at [1130, 391] on div "[GEOGRAPHIC_DATA][STREET_ADDRESS]" at bounding box center [1132, 395] width 120 height 42
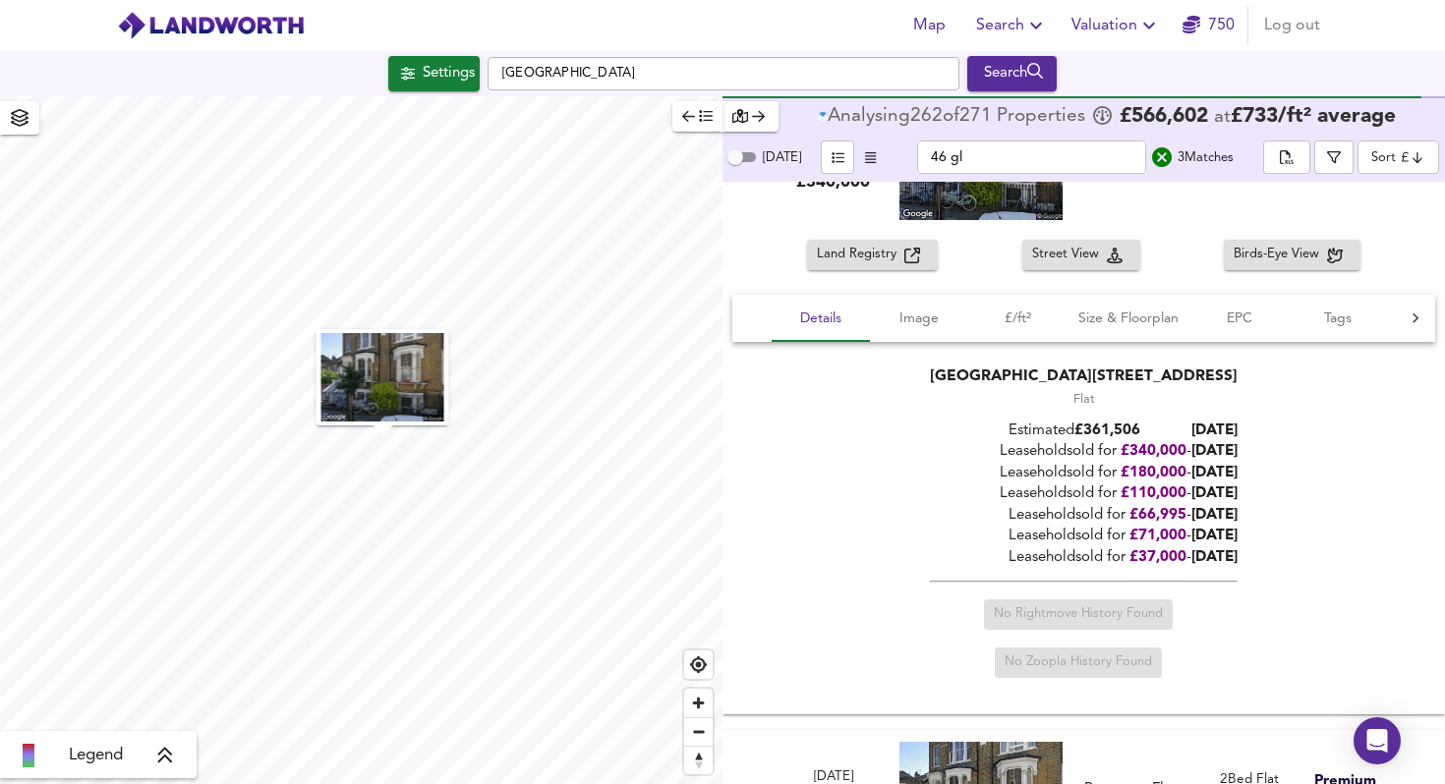
scroll to position [260, 0]
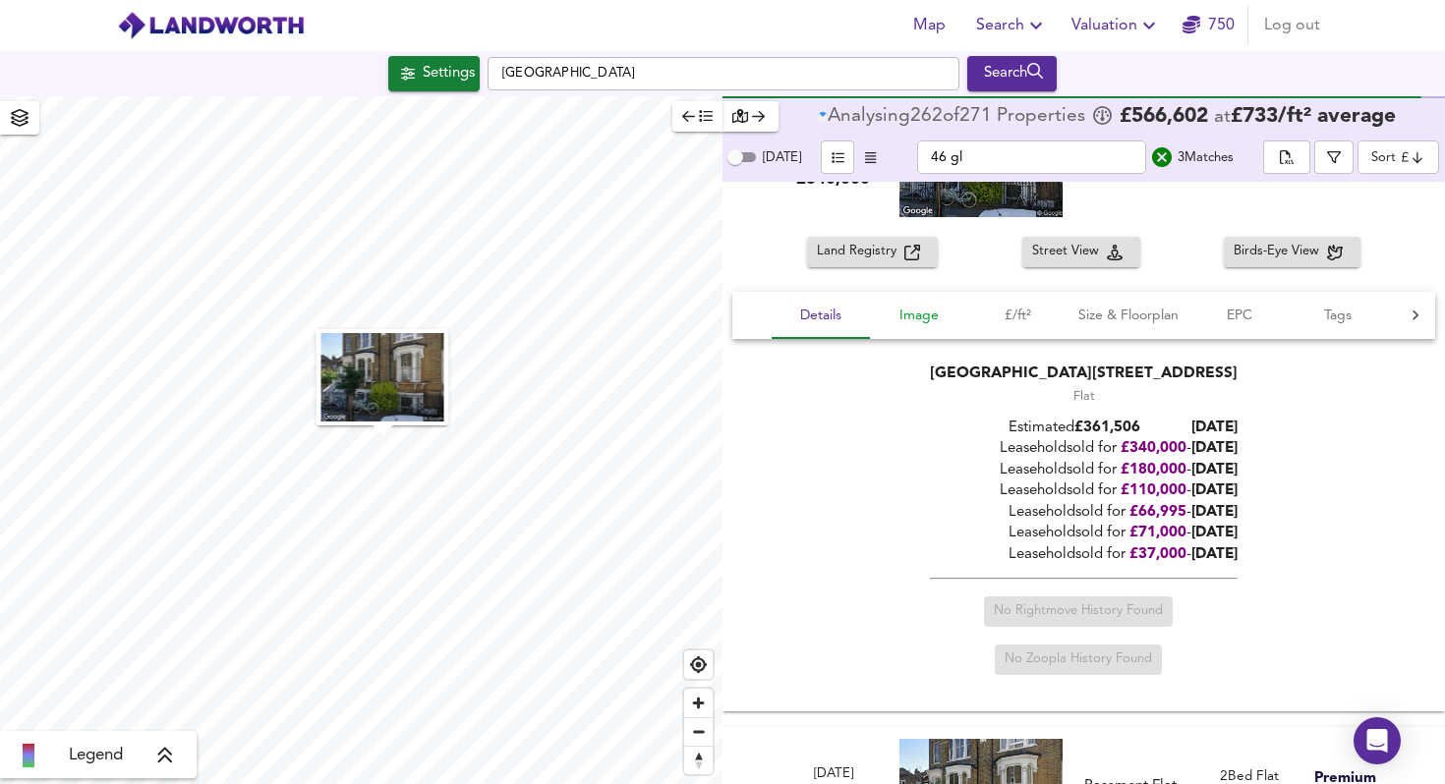
click at [906, 314] on span "Image" at bounding box center [919, 316] width 75 height 25
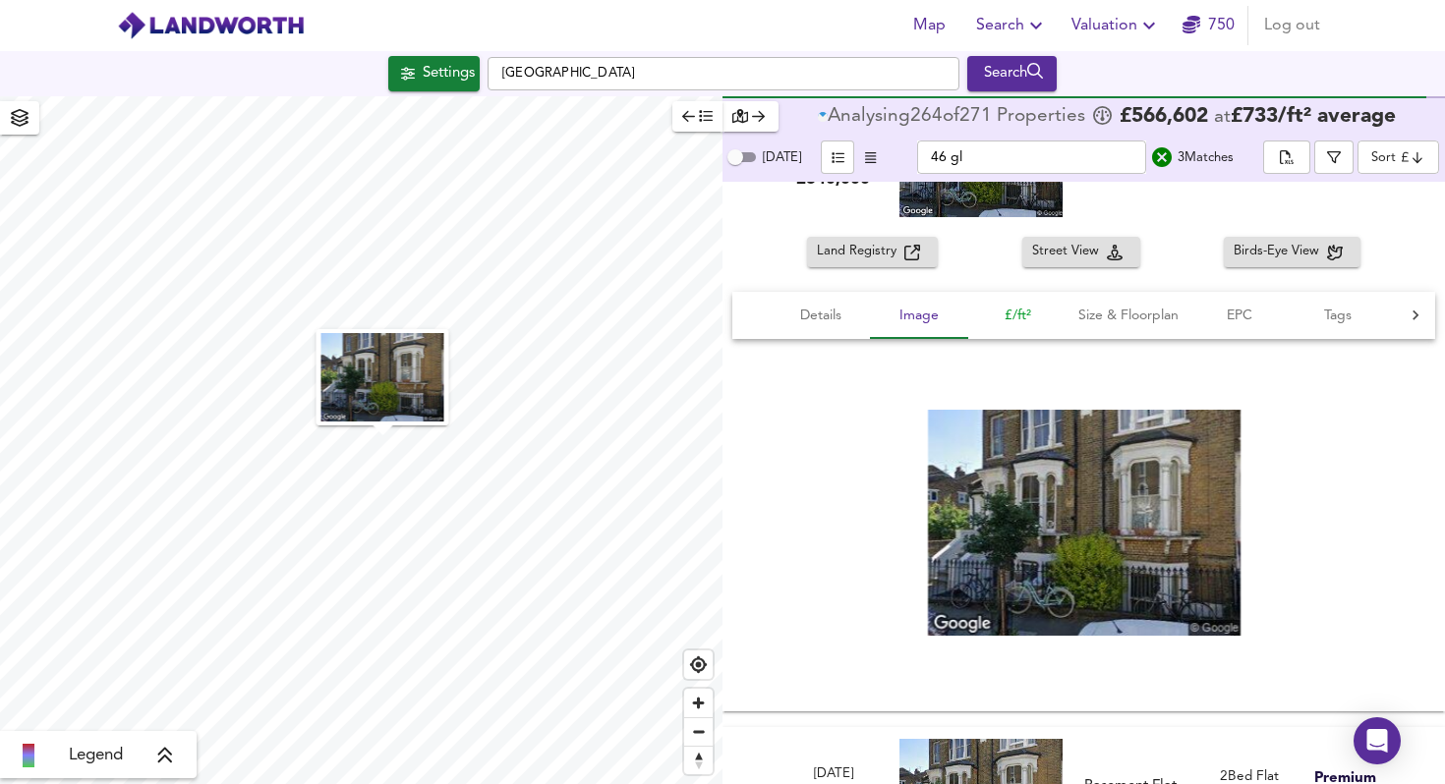
click at [1001, 304] on span "£/ft²" at bounding box center [1017, 316] width 75 height 25
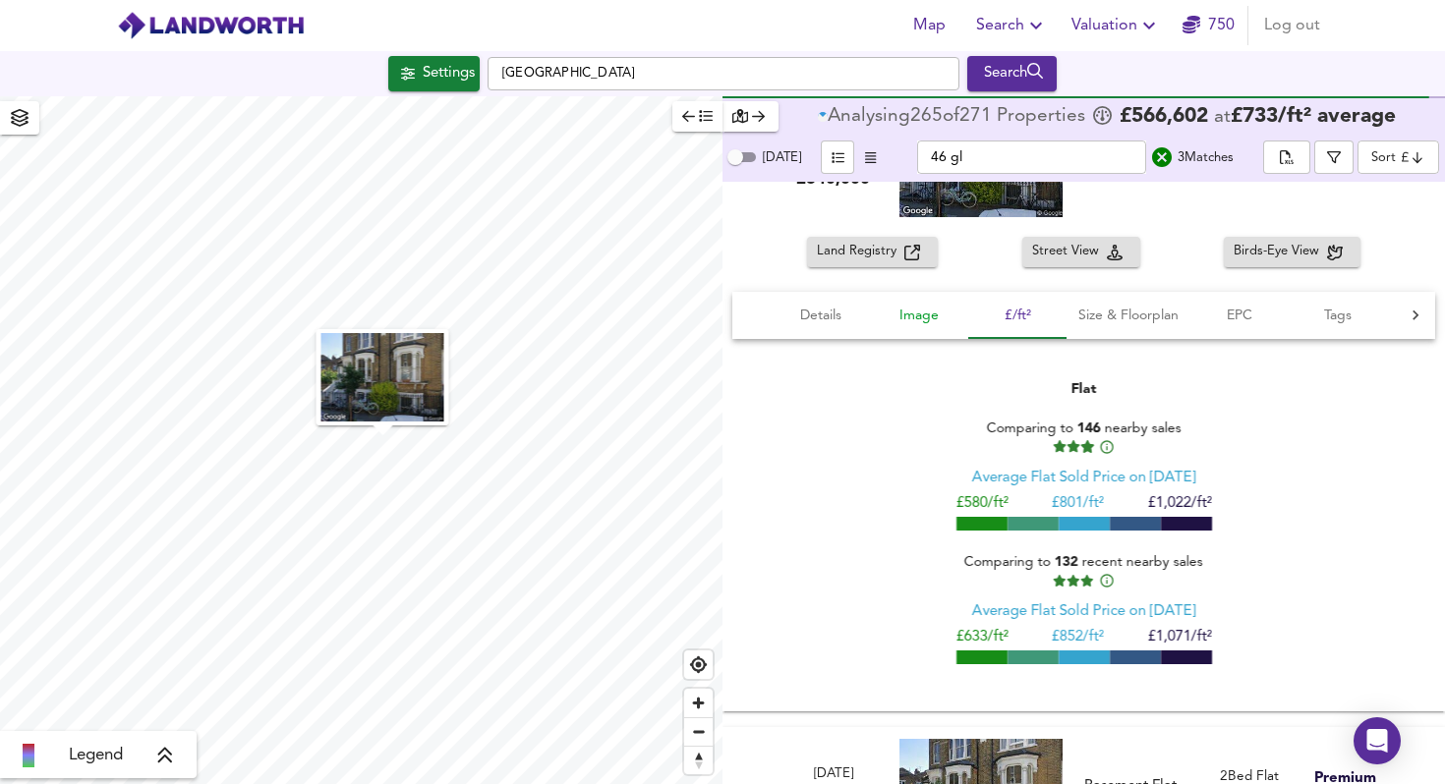
click at [929, 315] on span "Image" at bounding box center [919, 316] width 75 height 25
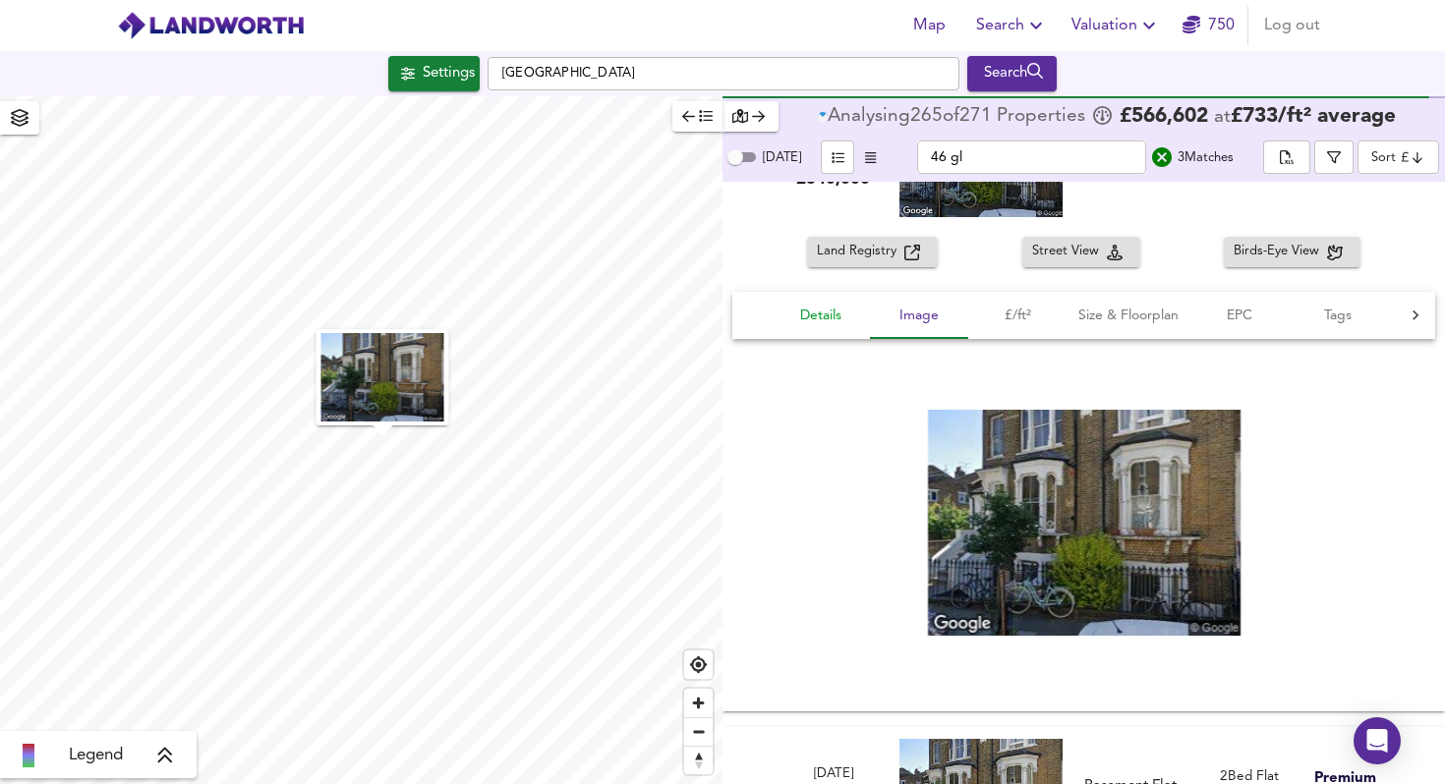
click at [834, 315] on span "Details" at bounding box center [820, 316] width 75 height 25
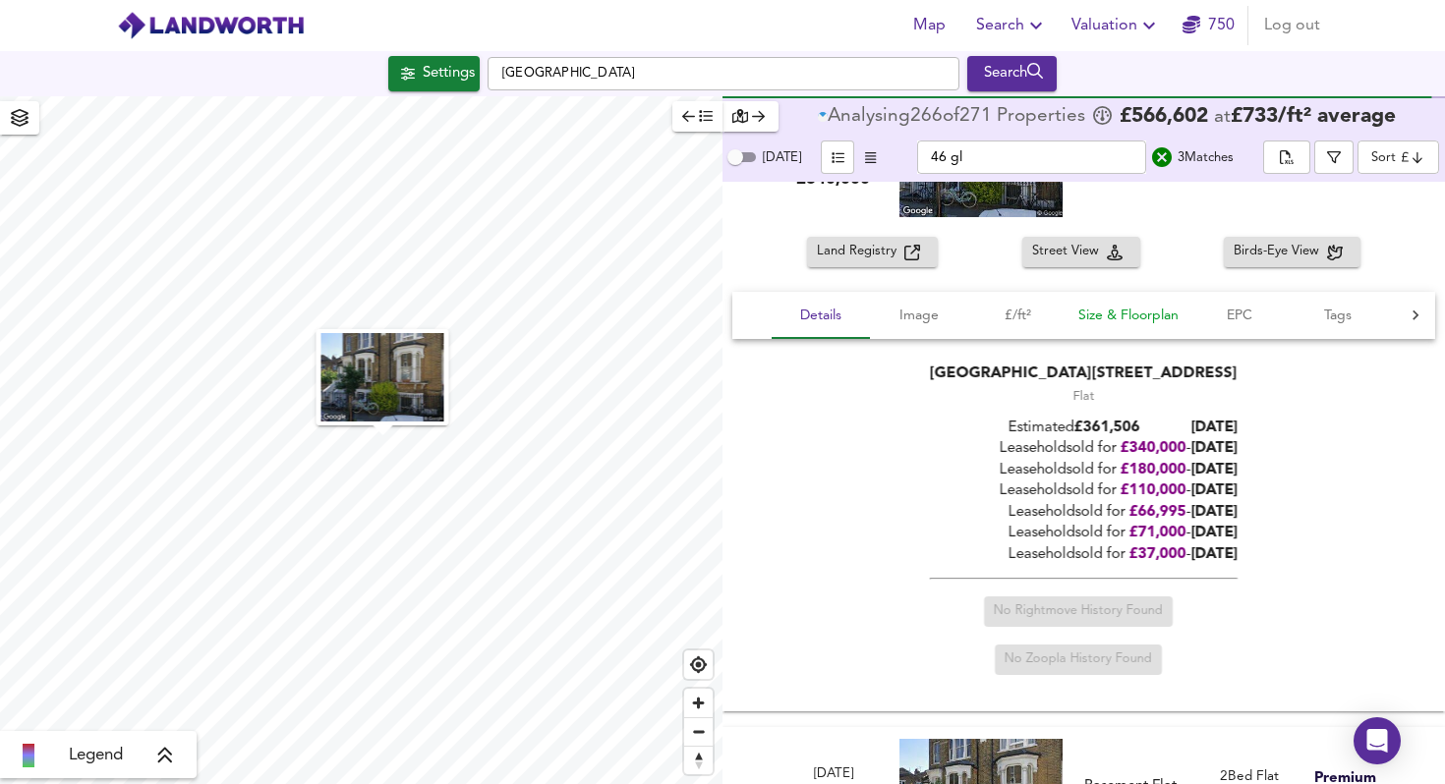
click at [1105, 305] on span "Size & Floorplan" at bounding box center [1128, 316] width 100 height 25
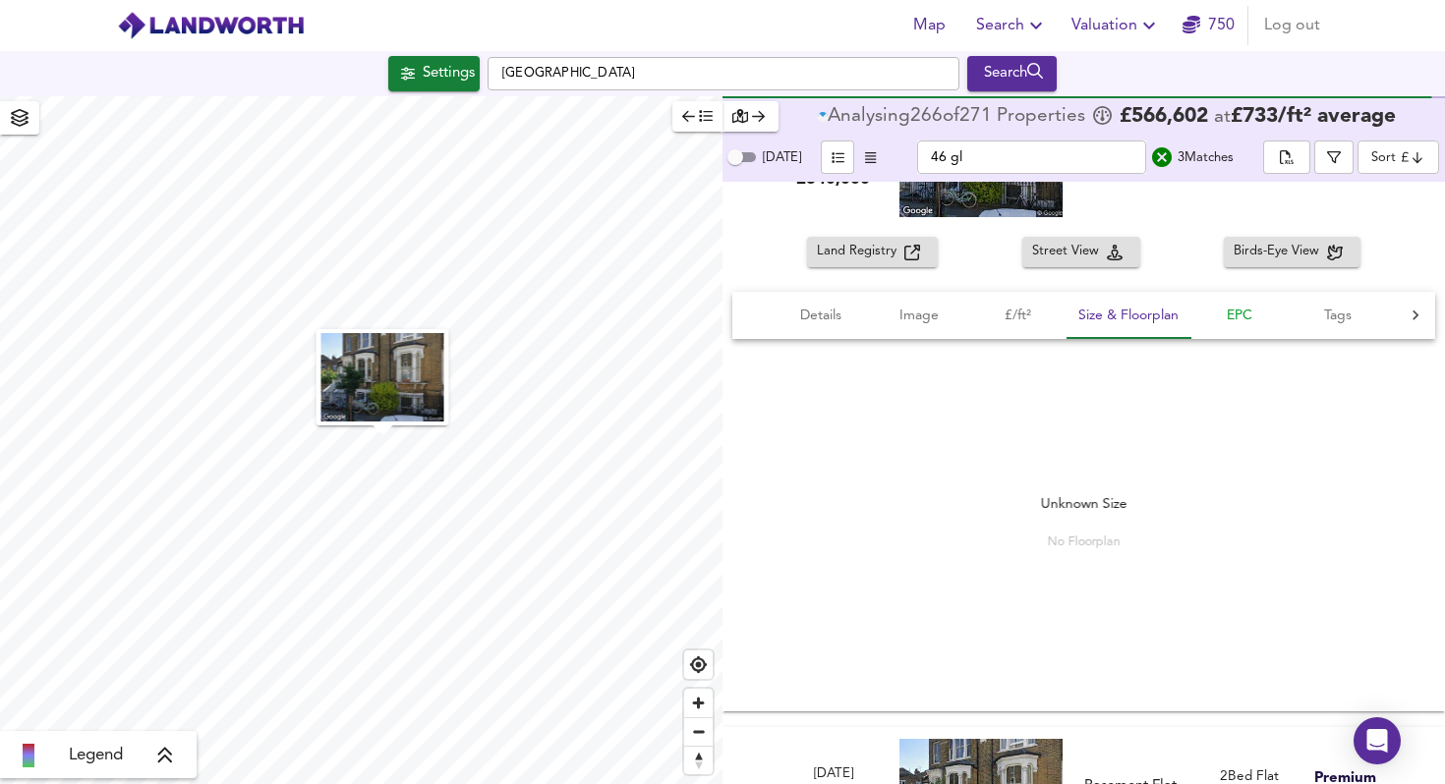
click at [1235, 317] on span "EPC" at bounding box center [1239, 316] width 75 height 25
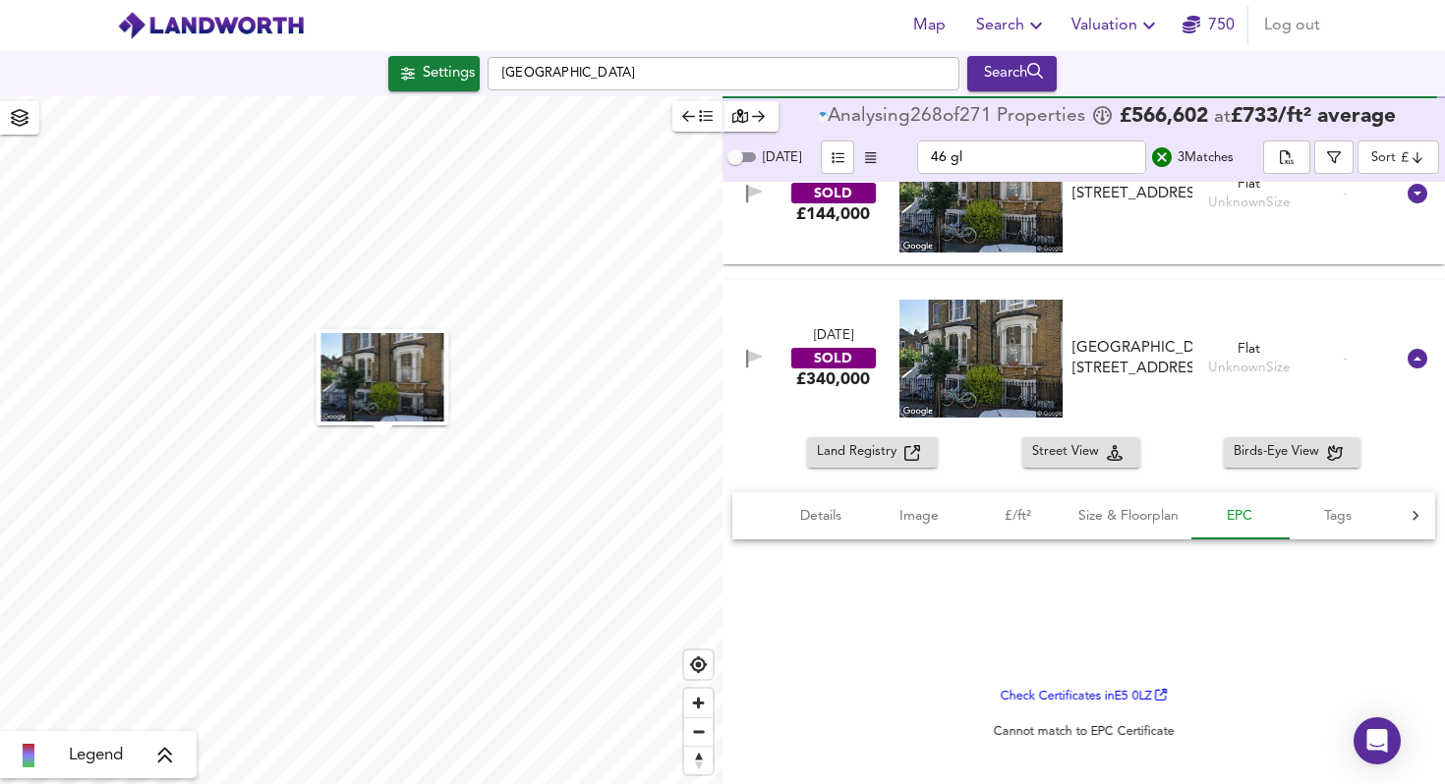
scroll to position [0, 0]
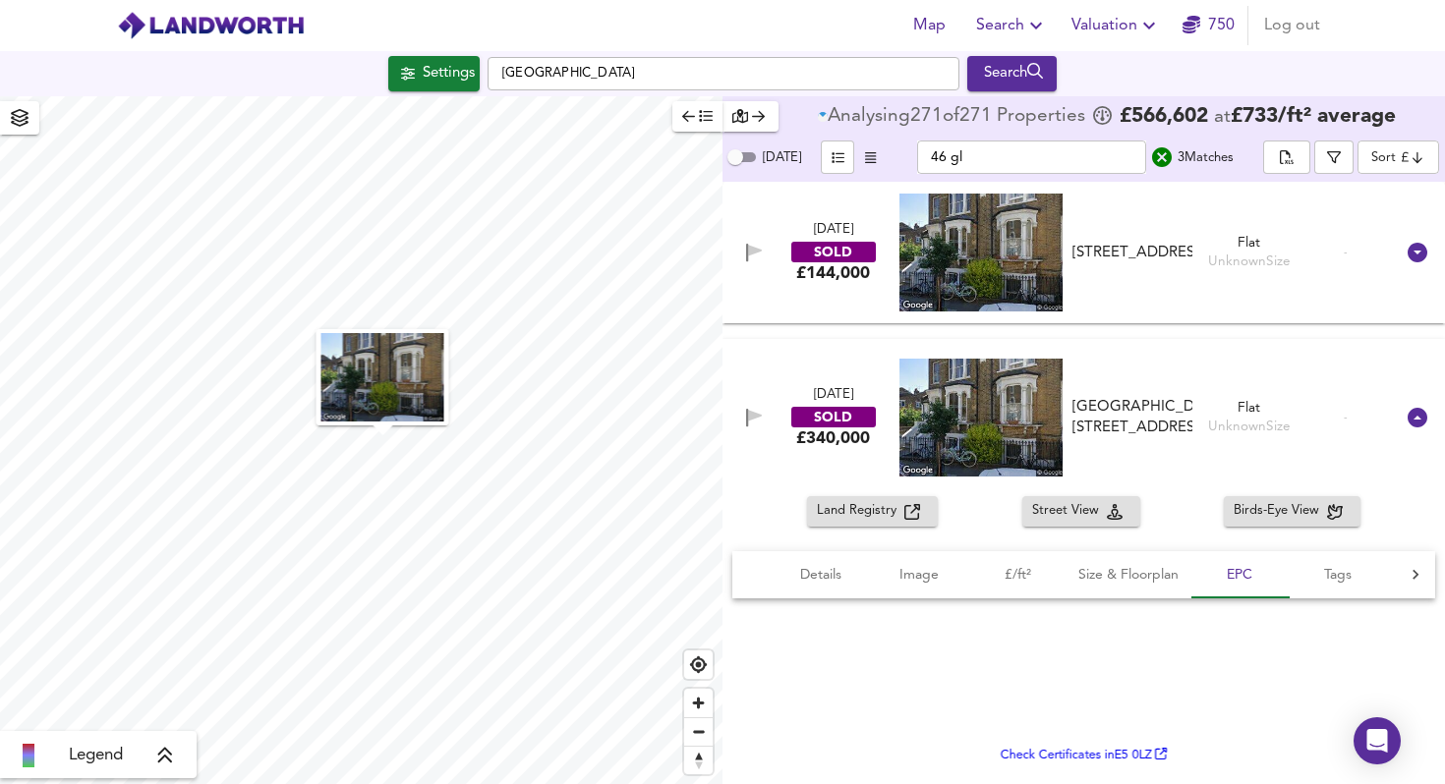
click at [1238, 276] on div "[DATE] SOLD £144,000 Flat B, [STREET_ADDRESS][GEOGRAPHIC_DATA], [STREET_ADDRESS…" at bounding box center [1059, 253] width 667 height 118
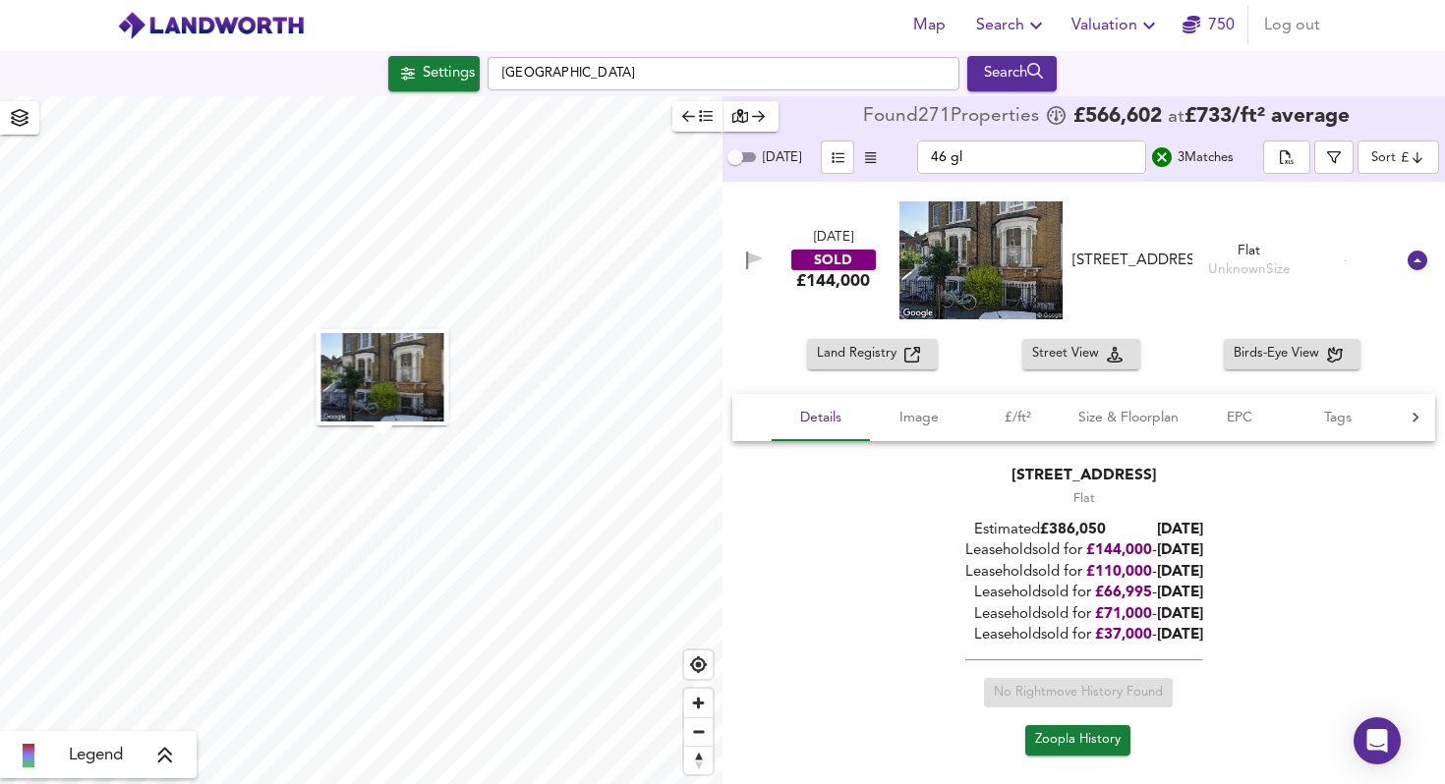
click at [1408, 258] on icon at bounding box center [1418, 261] width 20 height 20
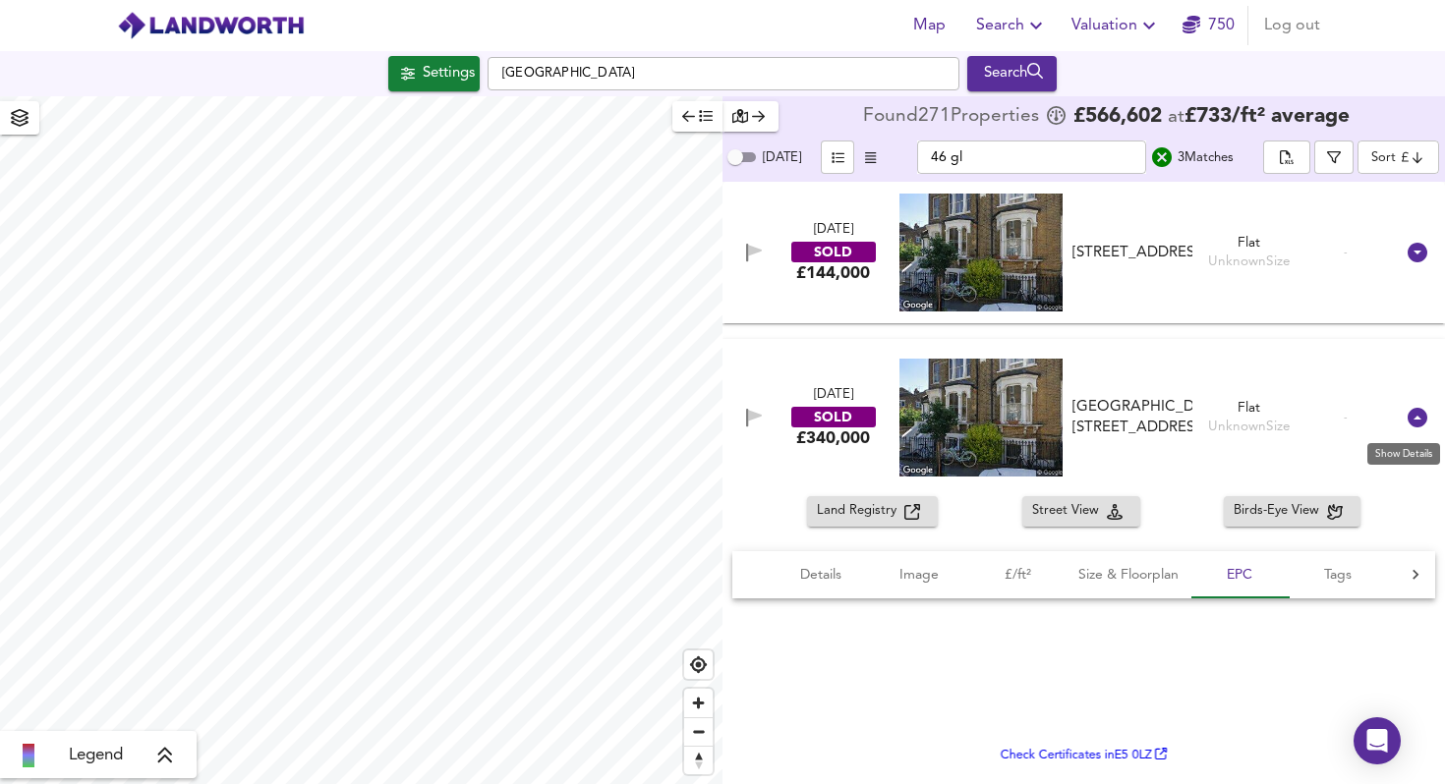
click at [1408, 414] on icon at bounding box center [1418, 418] width 20 height 20
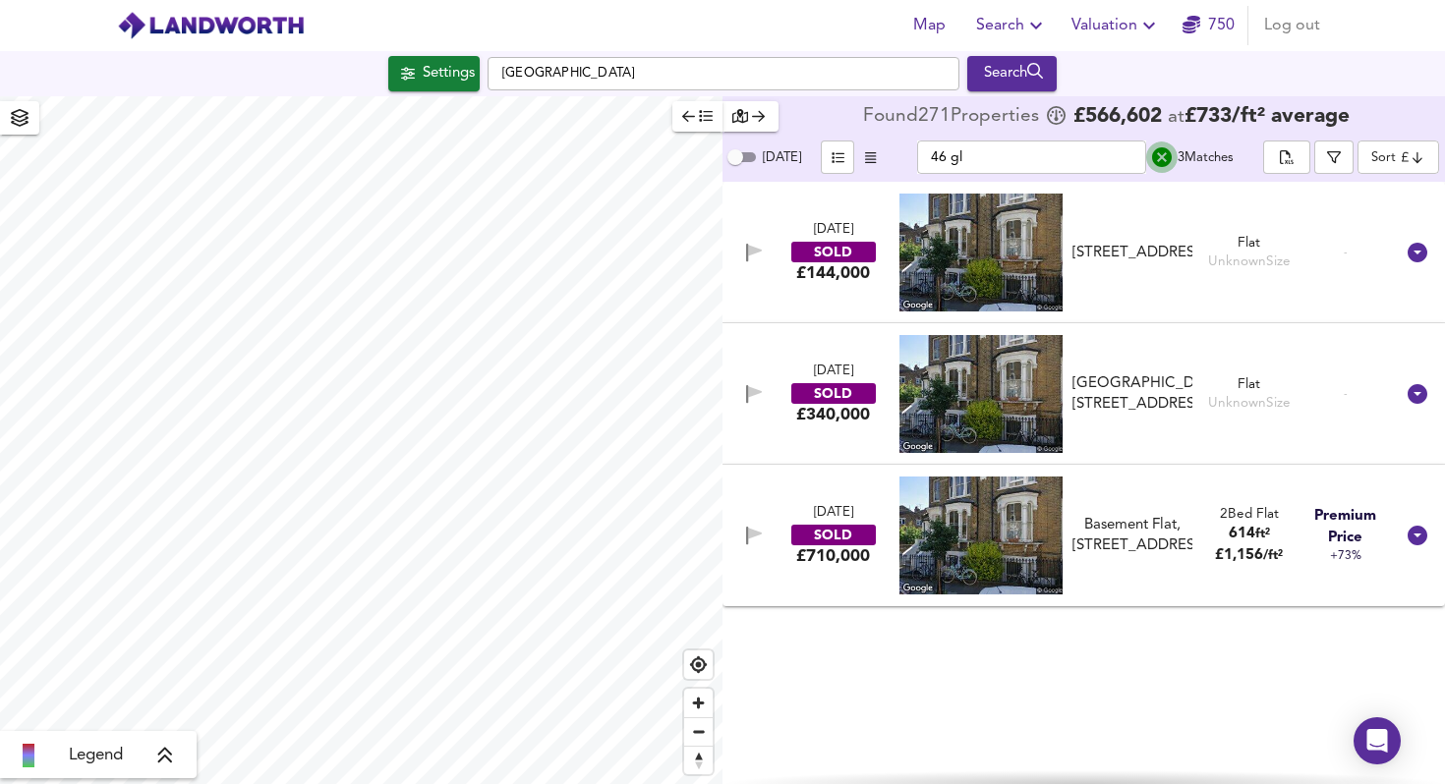
click at [1152, 160] on icon "search" at bounding box center [1162, 157] width 20 height 20
